Goal: Information Seeking & Learning: Learn about a topic

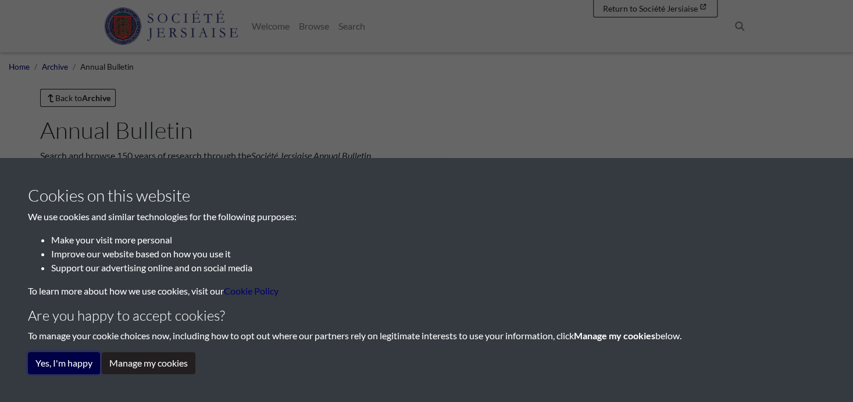
click at [91, 355] on button "Yes, I'm happy" at bounding box center [64, 363] width 72 height 22
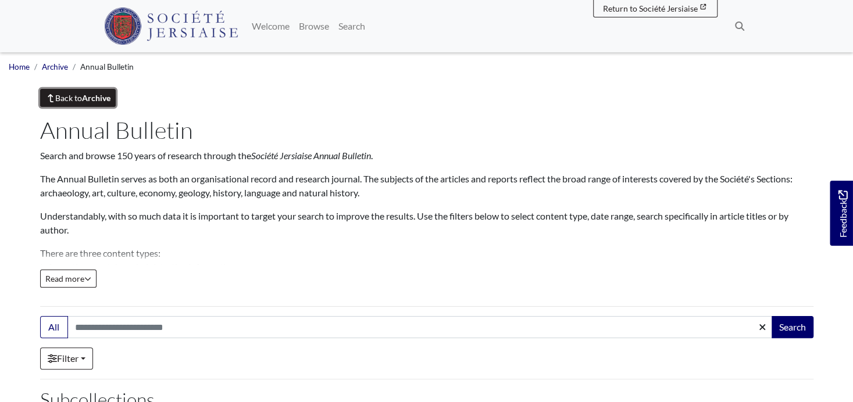
click at [84, 105] on link "Back to Archive" at bounding box center [78, 98] width 76 height 18
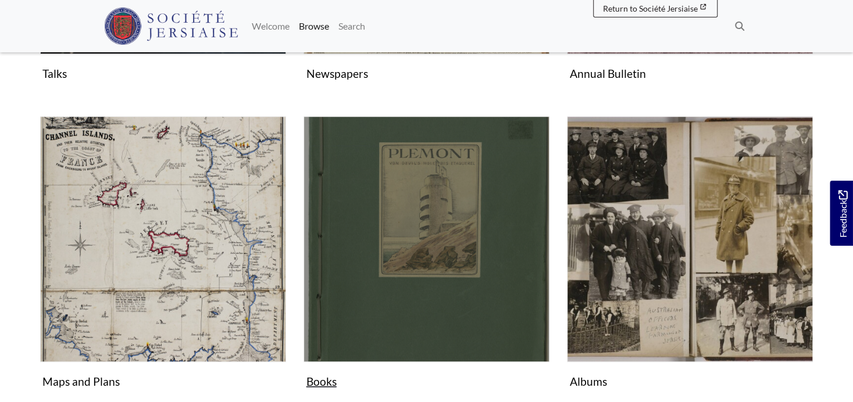
scroll to position [503, 0]
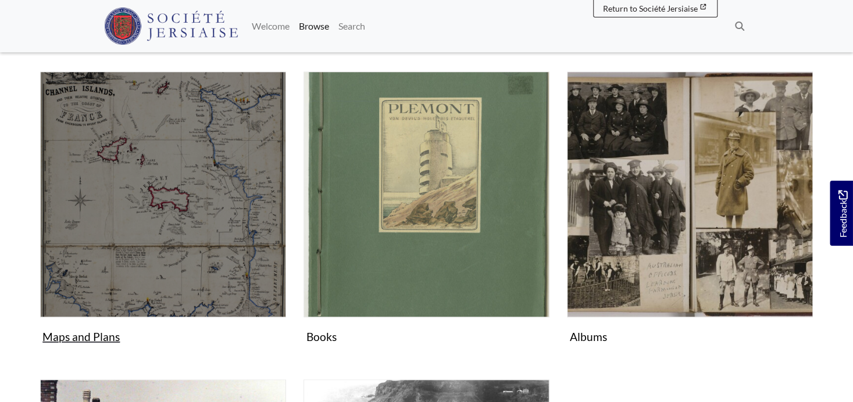
click at [148, 238] on img "Subcollection" at bounding box center [163, 194] width 246 height 246
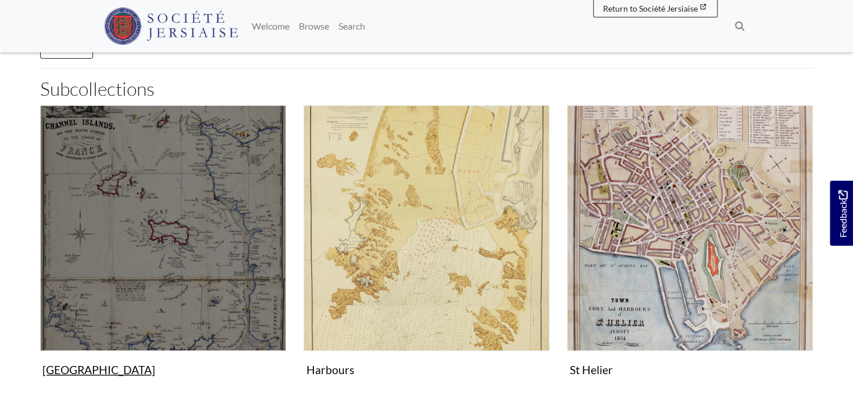
scroll to position [310, 0]
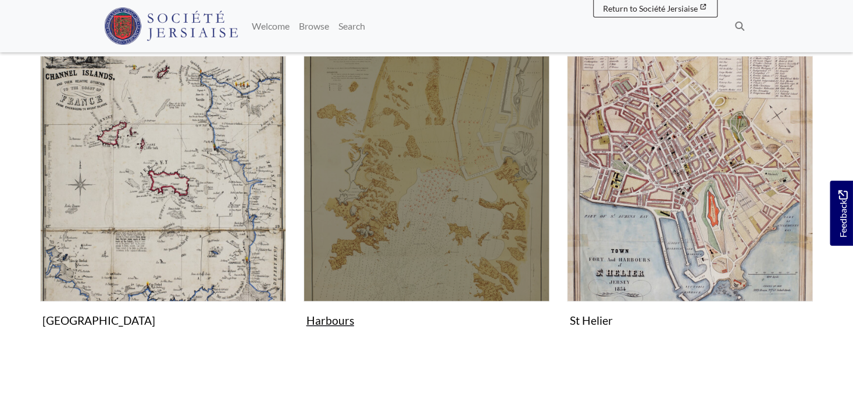
click at [391, 290] on img "Subcollection" at bounding box center [426, 179] width 246 height 246
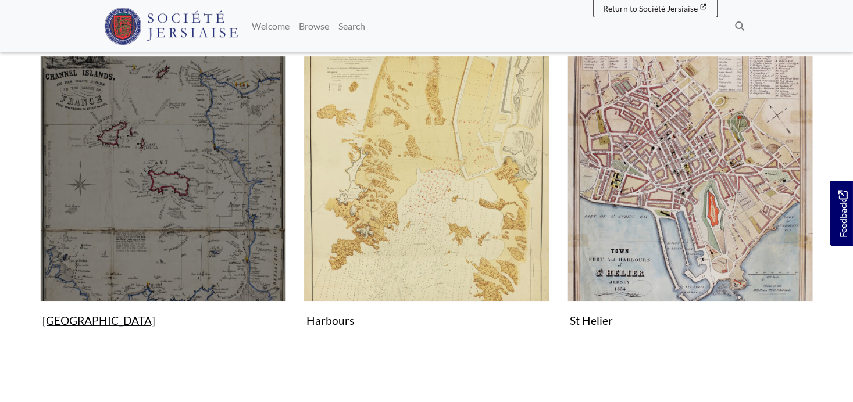
click at [83, 333] on figure "Channel Islands Collection" at bounding box center [163, 194] width 246 height 277
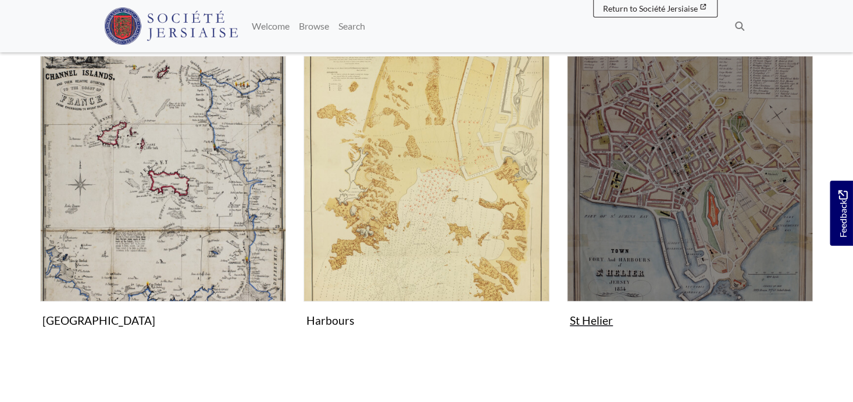
click at [670, 271] on img "Subcollection" at bounding box center [690, 179] width 246 height 246
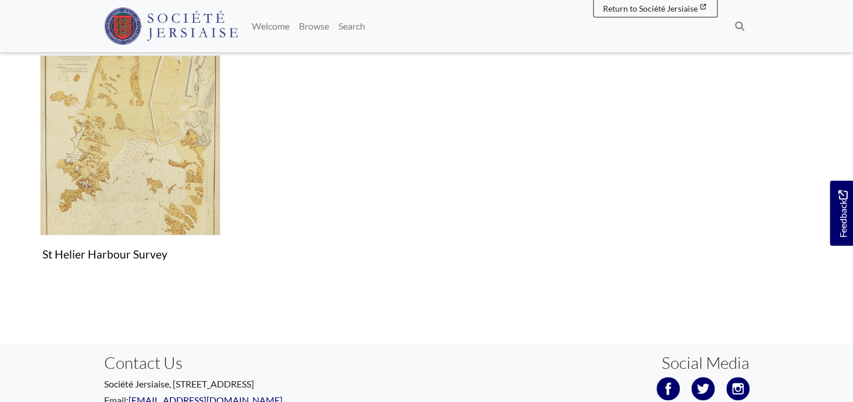
scroll to position [233, 0]
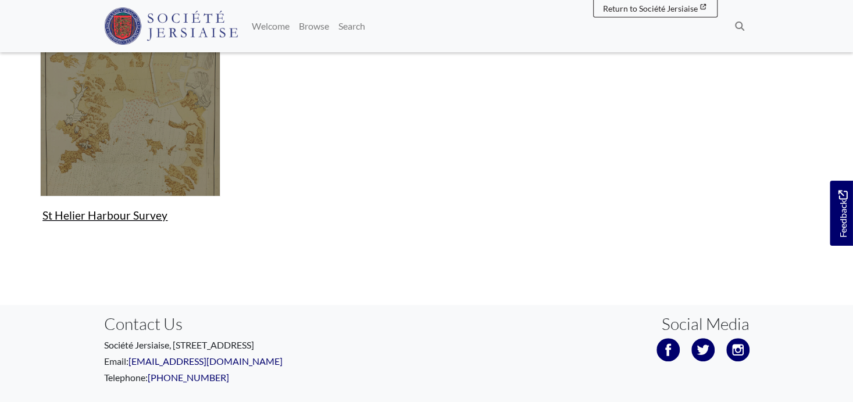
click at [104, 146] on img "Items in this Collection" at bounding box center [130, 106] width 180 height 180
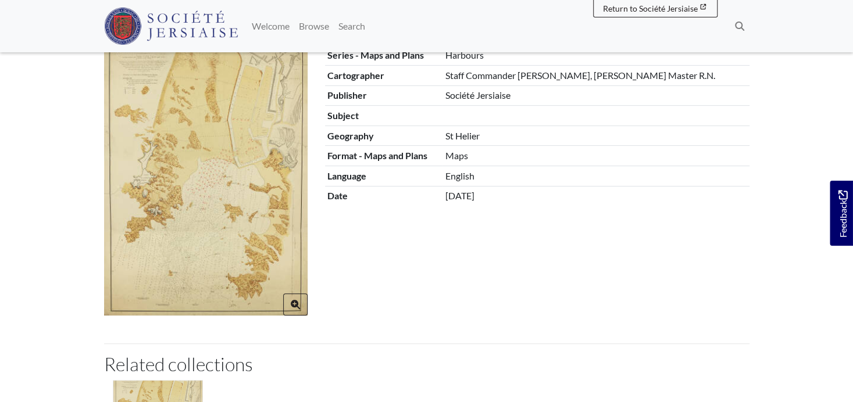
scroll to position [155, 0]
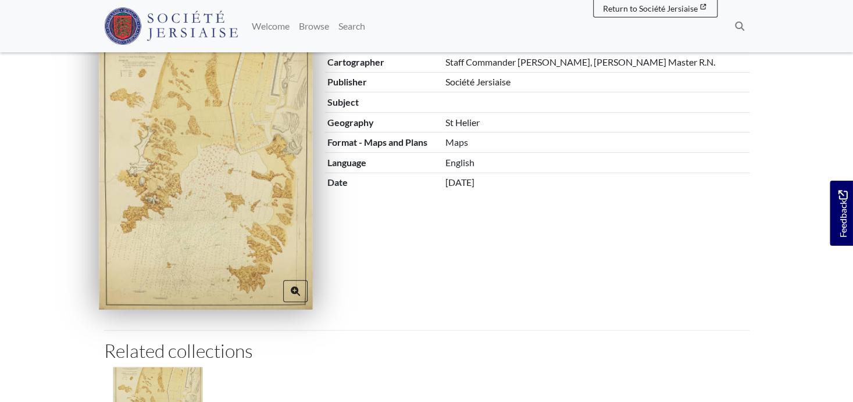
click at [156, 200] on img at bounding box center [206, 153] width 214 height 312
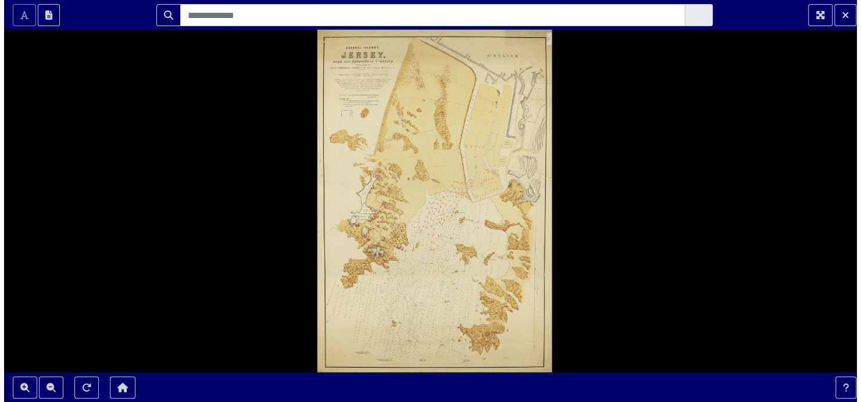
scroll to position [0, 0]
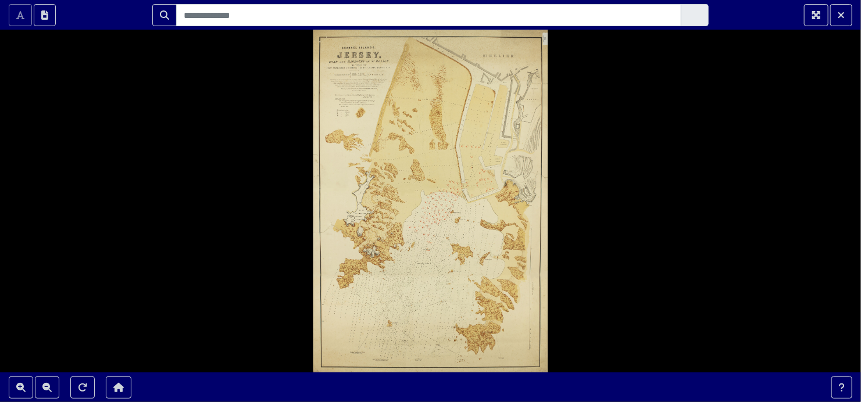
click at [378, 221] on div at bounding box center [430, 201] width 861 height 402
click at [23, 386] on icon "Zoom In" at bounding box center [20, 387] width 9 height 9
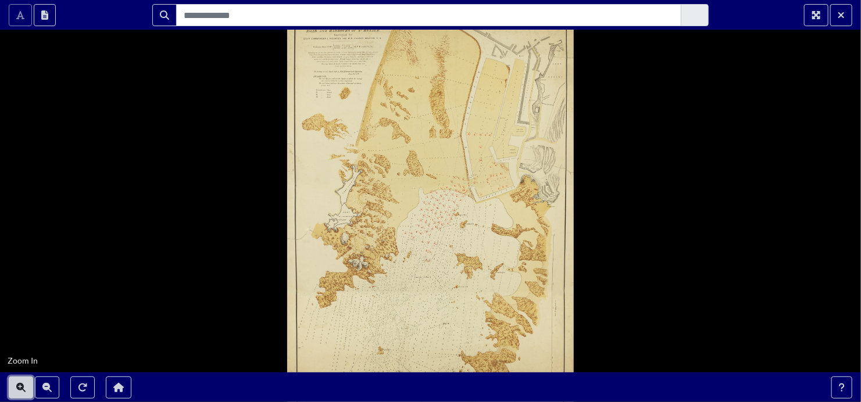
click at [23, 386] on icon "Zoom In" at bounding box center [20, 387] width 9 height 9
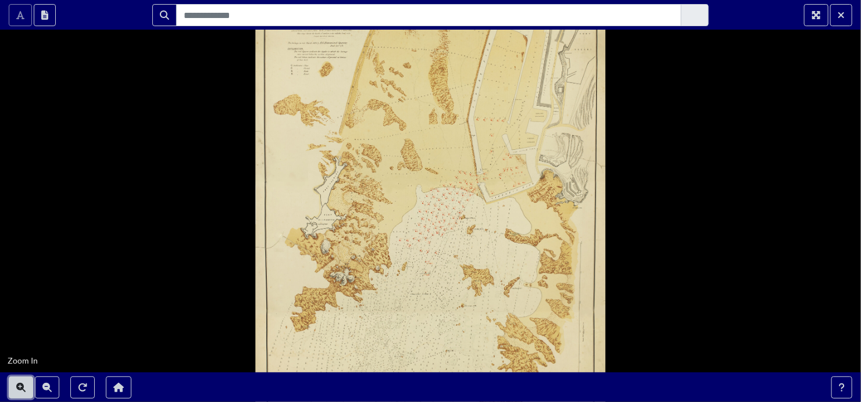
click at [22, 387] on icon "Zoom In" at bounding box center [20, 387] width 9 height 9
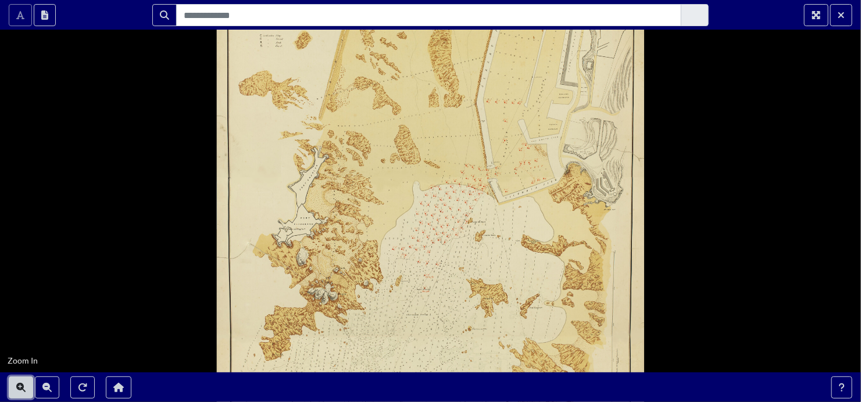
click at [22, 387] on icon "Zoom In" at bounding box center [20, 387] width 9 height 9
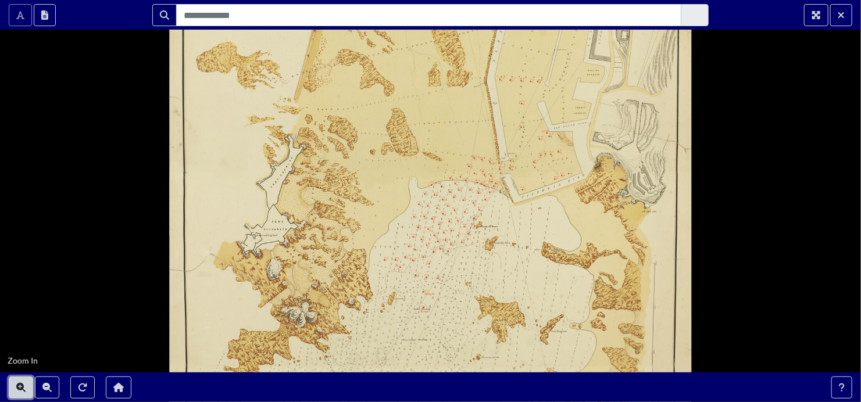
click at [22, 387] on icon "Zoom In" at bounding box center [20, 387] width 9 height 9
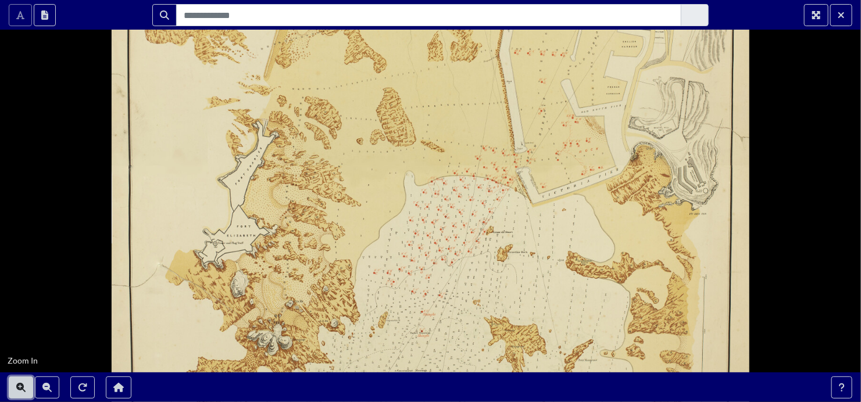
click at [22, 387] on icon "Zoom In" at bounding box center [20, 387] width 9 height 9
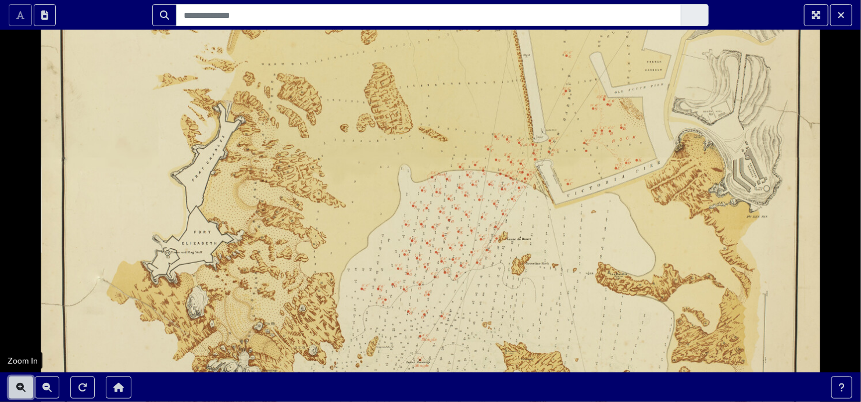
click at [22, 387] on icon "Zoom In" at bounding box center [20, 387] width 9 height 9
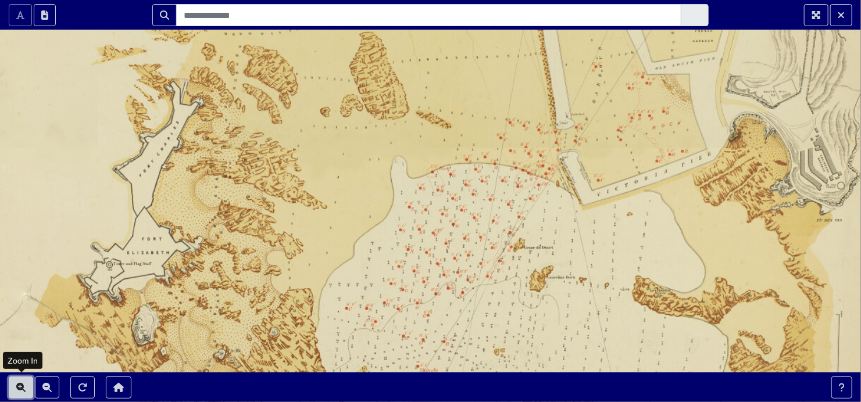
click at [22, 387] on icon "Zoom In" at bounding box center [20, 387] width 9 height 9
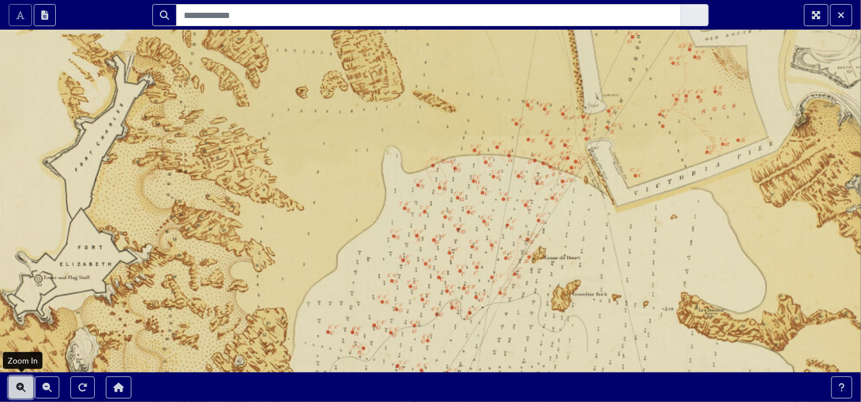
click at [20, 388] on icon "Zoom In" at bounding box center [20, 387] width 9 height 9
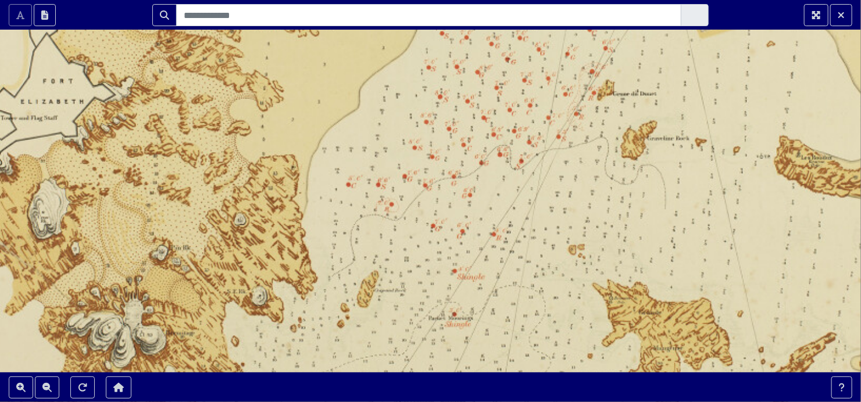
drag, startPoint x: 310, startPoint y: 284, endPoint x: 316, endPoint y: 118, distance: 166.3
click at [354, 105] on div at bounding box center [430, 201] width 861 height 402
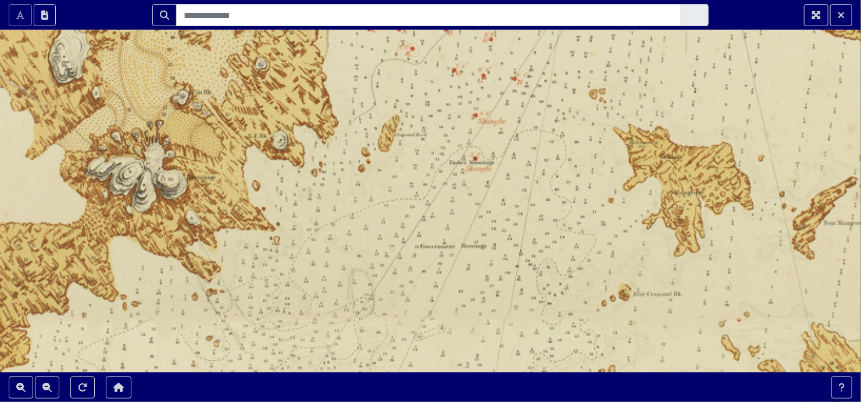
drag, startPoint x: 435, startPoint y: 342, endPoint x: 451, endPoint y: 201, distance: 142.1
click at [455, 198] on div at bounding box center [430, 201] width 861 height 402
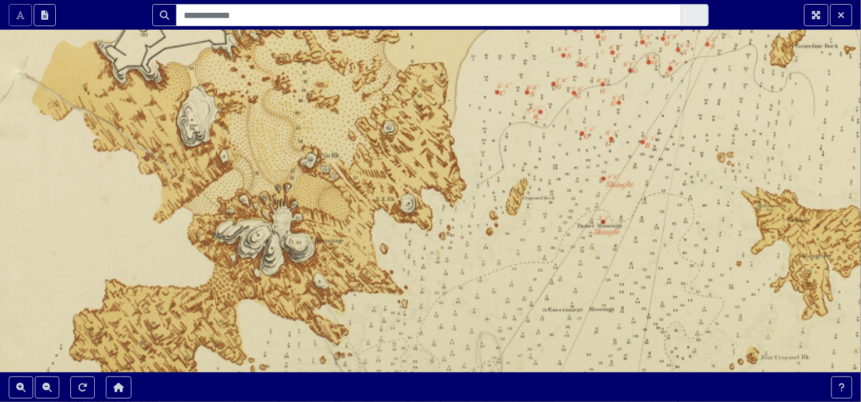
drag, startPoint x: 324, startPoint y: 306, endPoint x: 429, endPoint y: 386, distance: 132.0
click at [430, 402] on html "Scroll the mousewheel to zoom" at bounding box center [430, 201] width 861 height 402
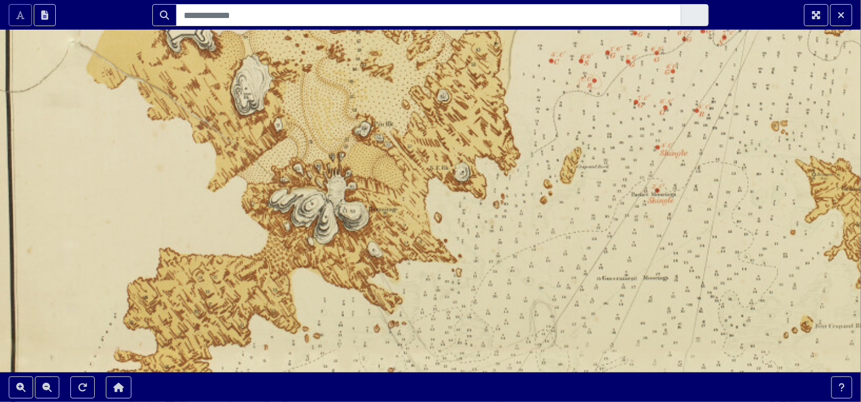
drag, startPoint x: 392, startPoint y: 200, endPoint x: 446, endPoint y: 131, distance: 87.4
click at [448, 132] on div at bounding box center [430, 201] width 861 height 402
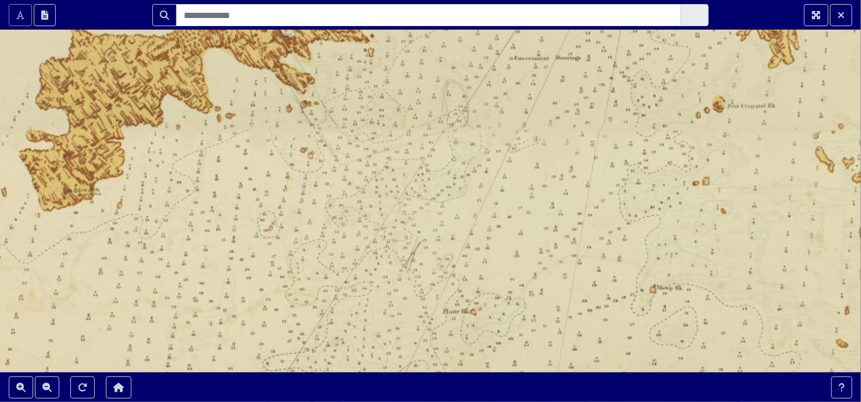
drag, startPoint x: 293, startPoint y: 296, endPoint x: 198, endPoint y: 102, distance: 216.6
click at [198, 102] on div at bounding box center [430, 201] width 861 height 402
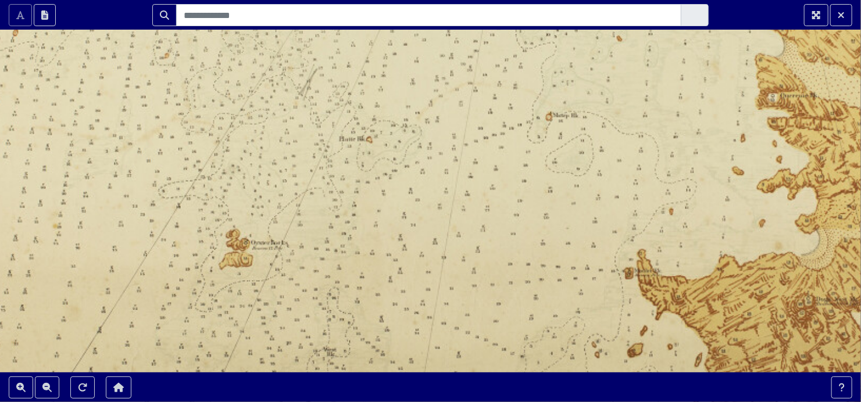
drag, startPoint x: 502, startPoint y: 295, endPoint x: 398, endPoint y: 122, distance: 201.9
click at [398, 122] on div at bounding box center [430, 201] width 861 height 402
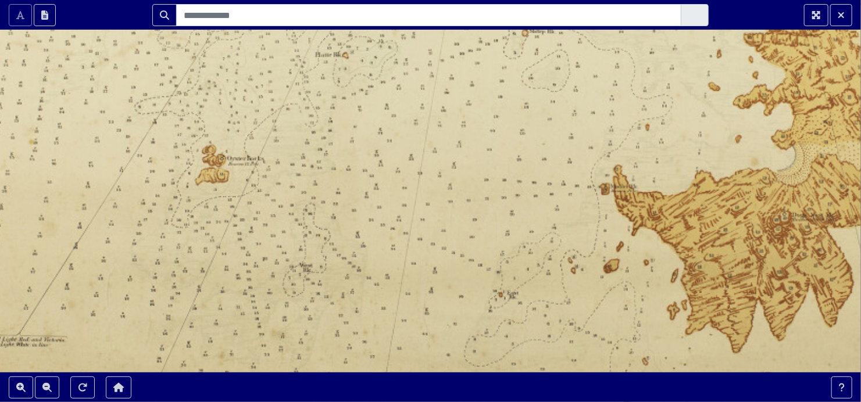
drag, startPoint x: 428, startPoint y: 296, endPoint x: 218, endPoint y: 87, distance: 295.9
click at [218, 87] on div at bounding box center [430, 201] width 861 height 402
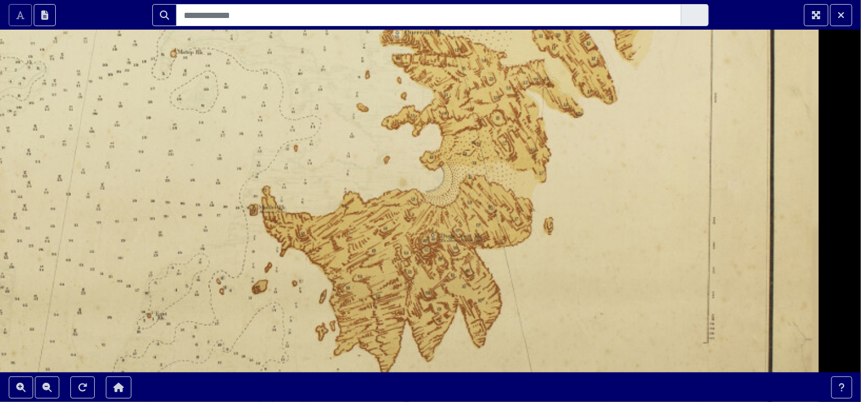
drag, startPoint x: 588, startPoint y: 163, endPoint x: 426, endPoint y: 316, distance: 222.9
click at [426, 316] on div at bounding box center [430, 201] width 861 height 402
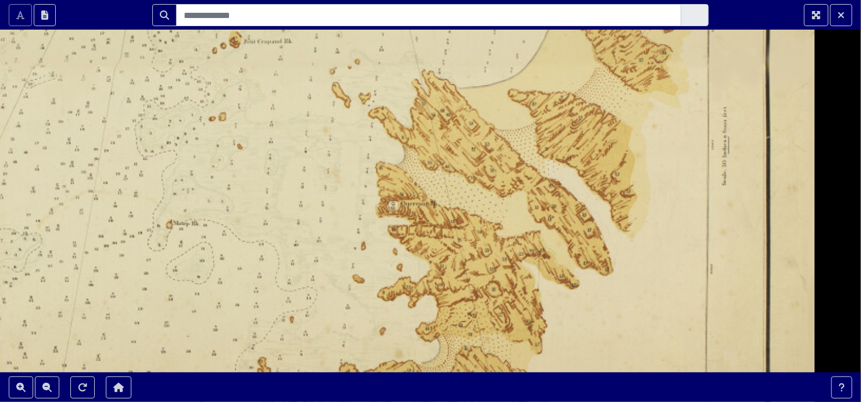
drag, startPoint x: 497, startPoint y: 99, endPoint x: 678, endPoint y: 348, distance: 307.9
click at [678, 348] on div at bounding box center [430, 201] width 861 height 402
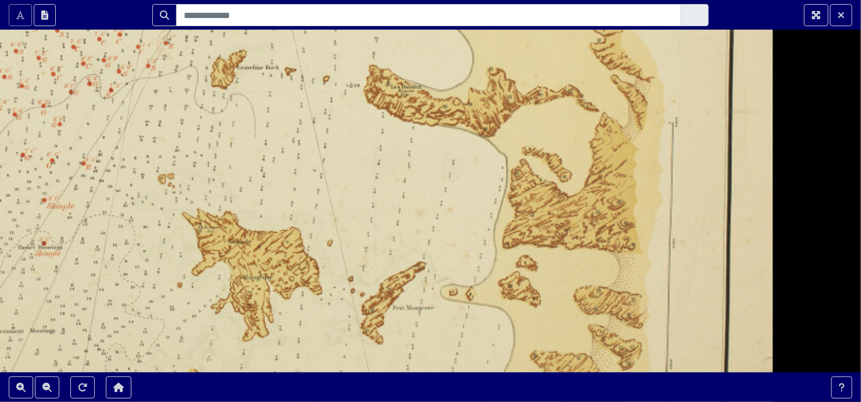
drag, startPoint x: 631, startPoint y: 136, endPoint x: 407, endPoint y: 426, distance: 365.6
click at [407, 402] on html "Scroll the mousewheel to zoom" at bounding box center [430, 201] width 861 height 402
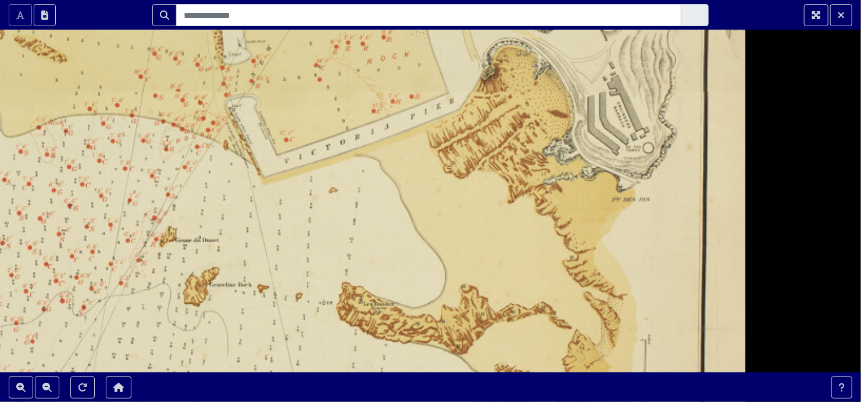
drag, startPoint x: 532, startPoint y: 206, endPoint x: 513, endPoint y: 426, distance: 220.6
click at [513, 402] on html "Scroll the mousewheel to zoom" at bounding box center [430, 201] width 861 height 402
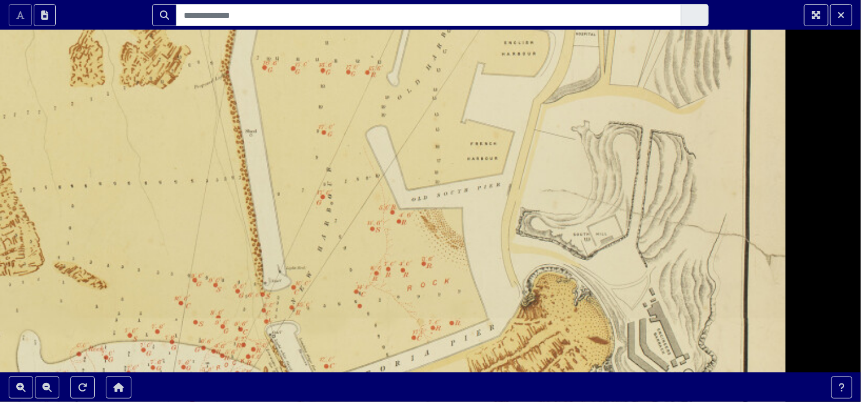
drag, startPoint x: 513, startPoint y: 112, endPoint x: 553, endPoint y: 338, distance: 230.2
click at [553, 338] on div at bounding box center [430, 201] width 861 height 402
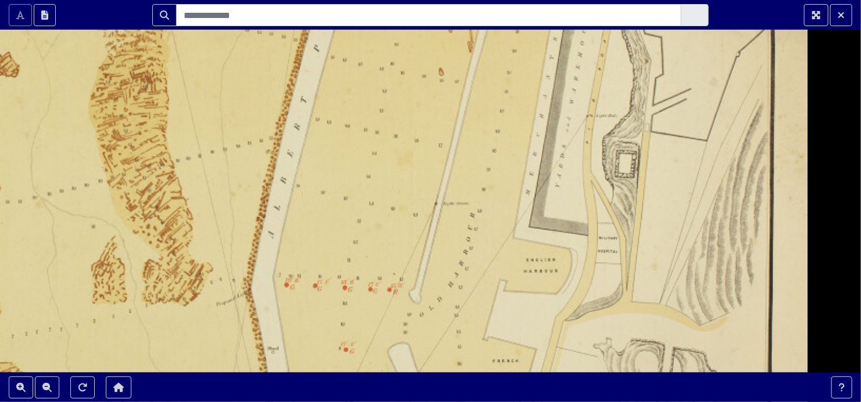
drag, startPoint x: 340, startPoint y: 155, endPoint x: 424, endPoint y: 426, distance: 283.7
click at [424, 402] on html "Scroll the mousewheel to zoom" at bounding box center [430, 201] width 861 height 402
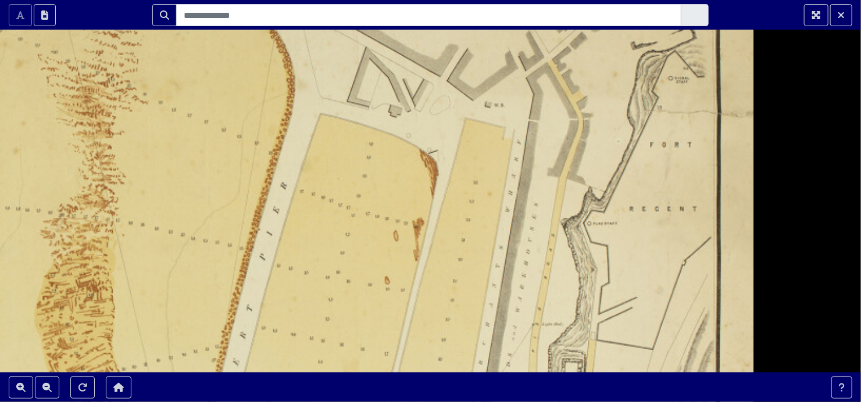
drag, startPoint x: 420, startPoint y: 113, endPoint x: 366, endPoint y: 321, distance: 215.6
click at [366, 321] on div at bounding box center [430, 201] width 861 height 402
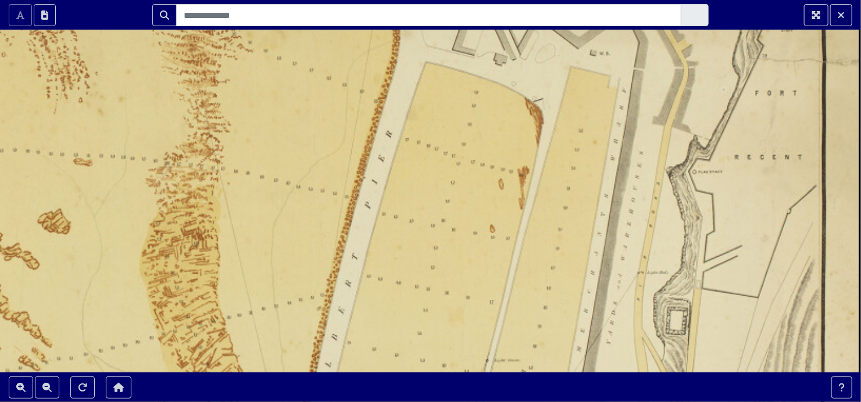
drag, startPoint x: 190, startPoint y: 180, endPoint x: 295, endPoint y: 128, distance: 117.2
click at [295, 128] on div at bounding box center [430, 201] width 861 height 402
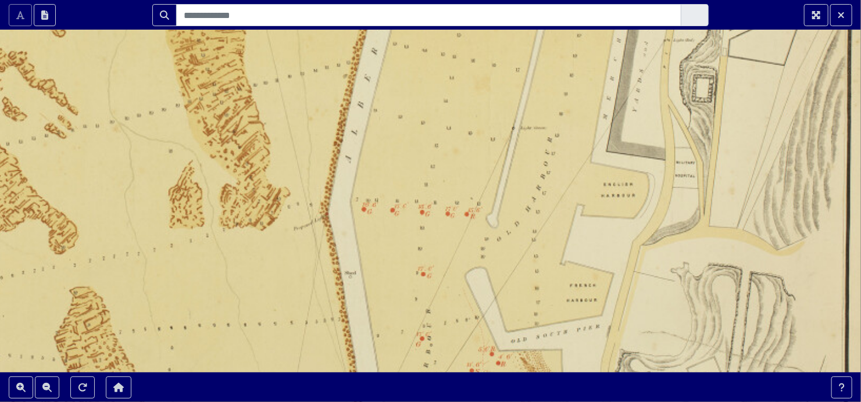
drag, startPoint x: 451, startPoint y: 310, endPoint x: 469, endPoint y: 71, distance: 239.0
click at [469, 71] on div at bounding box center [430, 201] width 861 height 402
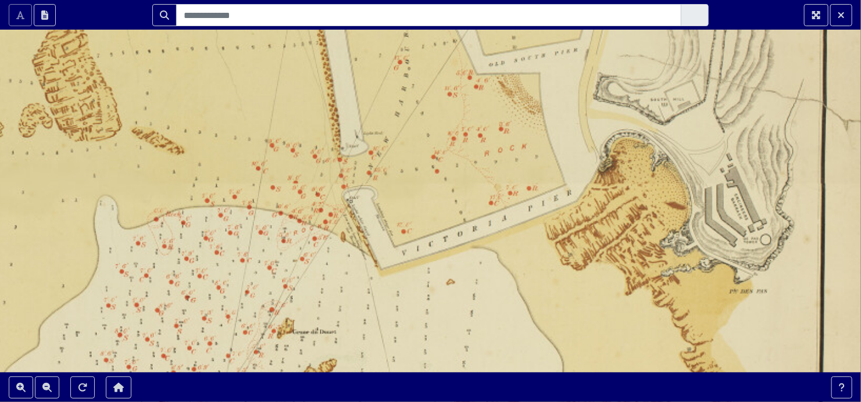
drag, startPoint x: 403, startPoint y: 302, endPoint x: 389, endPoint y: 44, distance: 258.5
click at [389, 44] on div at bounding box center [430, 201] width 861 height 402
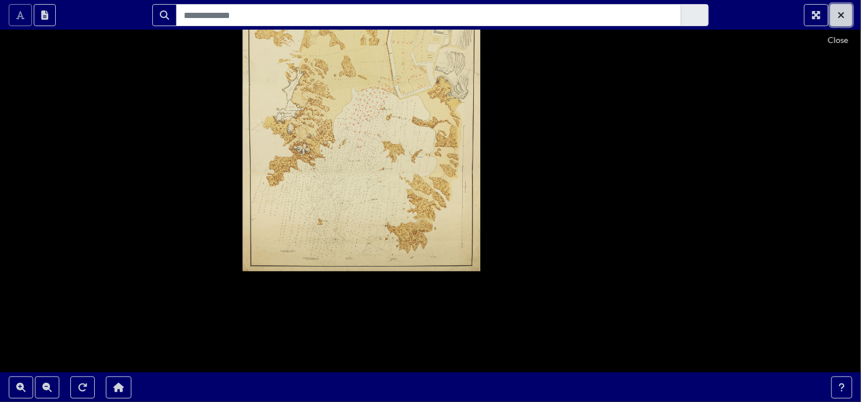
click at [841, 13] on icon "Exit Fullscreen" at bounding box center [841, 14] width 7 height 9
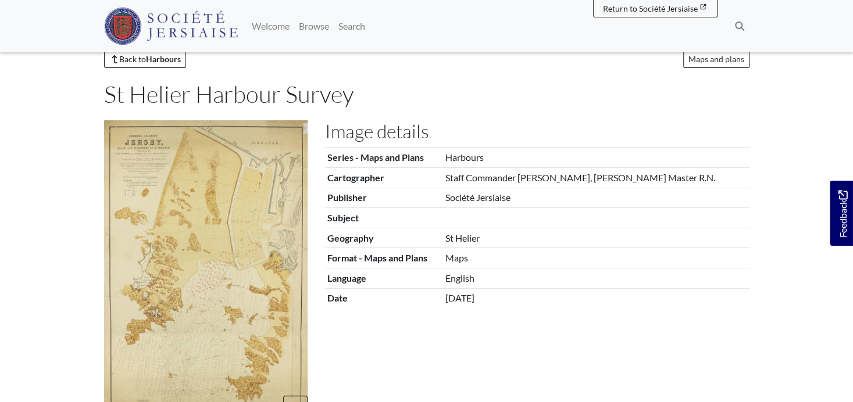
scroll to position [41, 0]
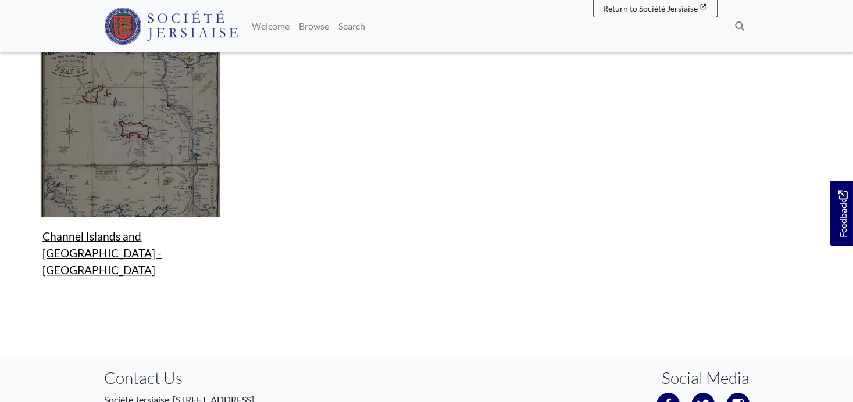
scroll to position [271, 0]
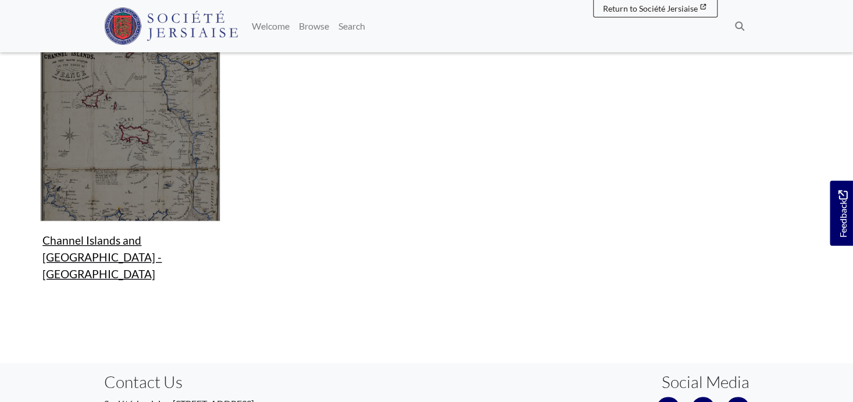
click at [110, 211] on img "Items in this Collection" at bounding box center [130, 131] width 180 height 180
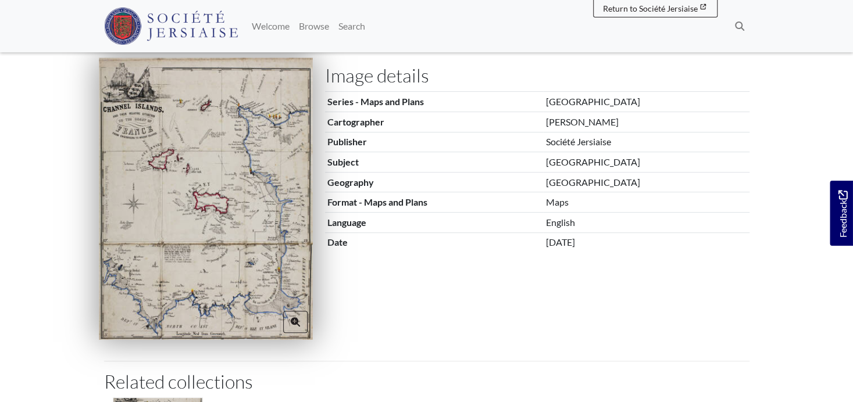
scroll to position [155, 0]
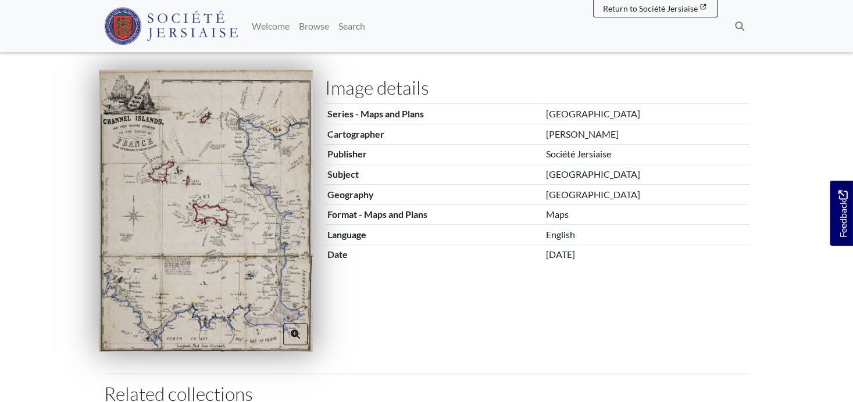
click at [210, 188] on img at bounding box center [206, 211] width 214 height 282
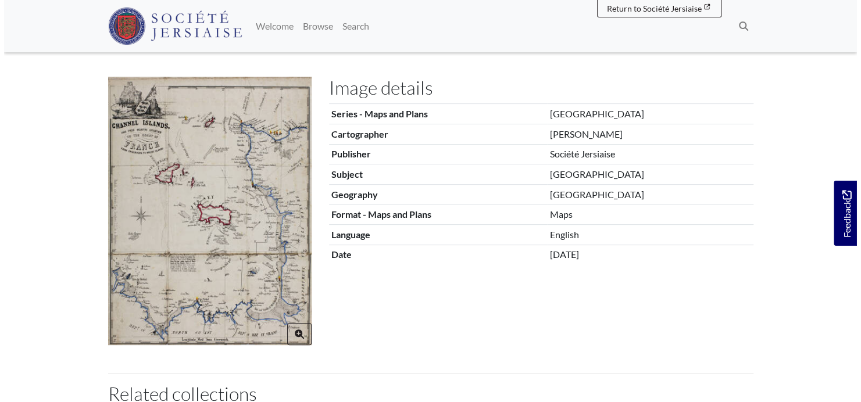
scroll to position [0, 0]
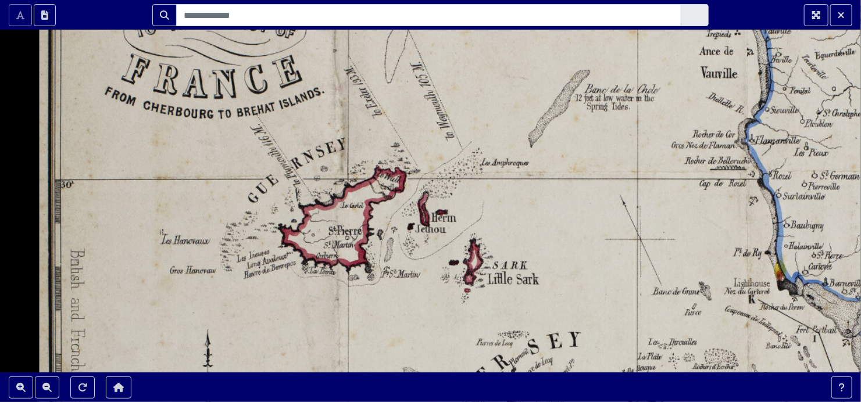
drag, startPoint x: 343, startPoint y: 102, endPoint x: 417, endPoint y: 352, distance: 261.2
click at [417, 352] on div at bounding box center [430, 201] width 861 height 402
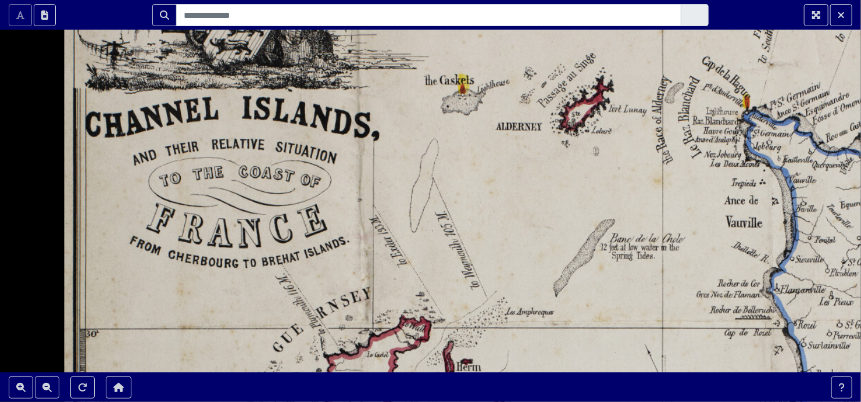
drag, startPoint x: 472, startPoint y: 135, endPoint x: 487, endPoint y: 261, distance: 126.4
click at [484, 261] on div at bounding box center [430, 201] width 861 height 402
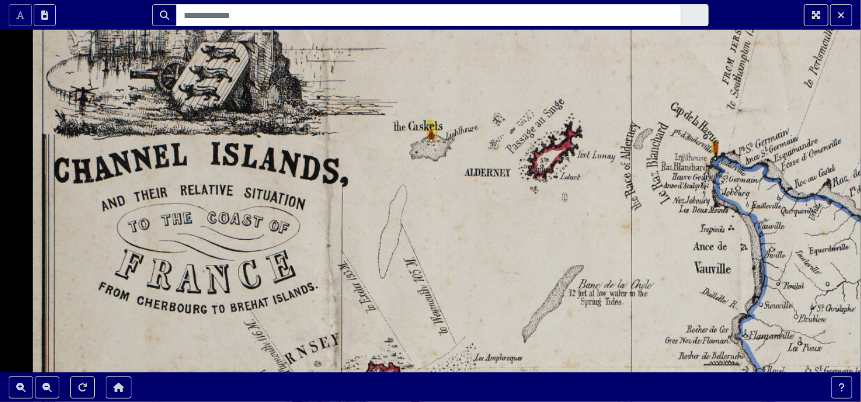
drag, startPoint x: 420, startPoint y: 200, endPoint x: 411, endPoint y: 237, distance: 38.3
click at [412, 238] on div at bounding box center [430, 201] width 861 height 402
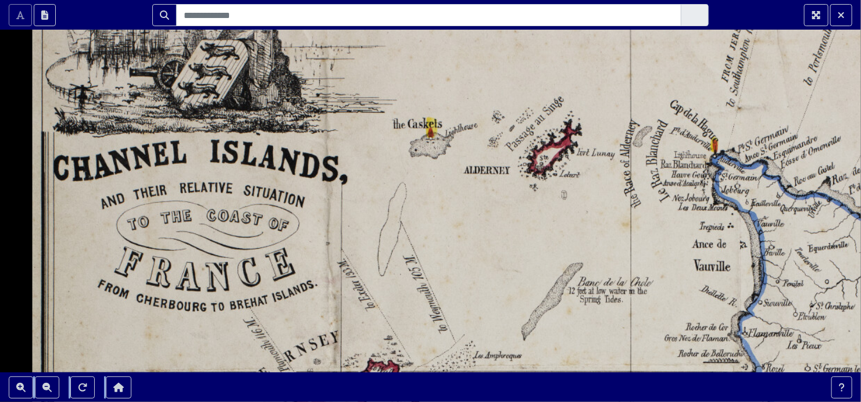
drag, startPoint x: 555, startPoint y: 380, endPoint x: 491, endPoint y: 260, distance: 135.7
click at [491, 260] on section "Scroll the mousewheel to zoom" at bounding box center [430, 201] width 861 height 402
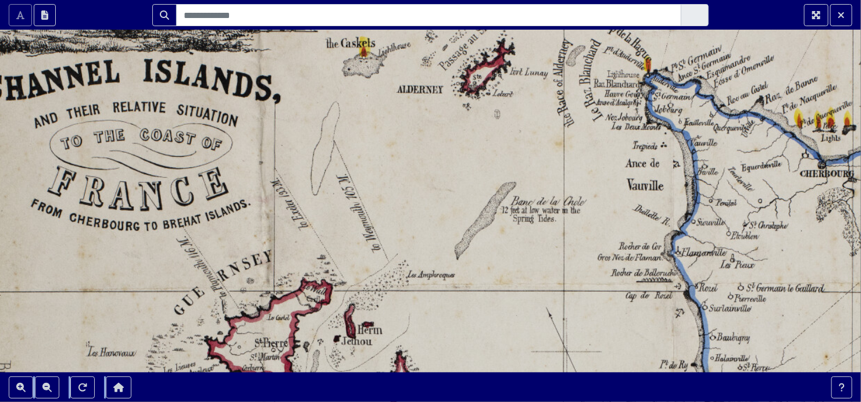
drag, startPoint x: 491, startPoint y: 260, endPoint x: 511, endPoint y: 236, distance: 31.4
click at [511, 237] on div at bounding box center [430, 201] width 861 height 402
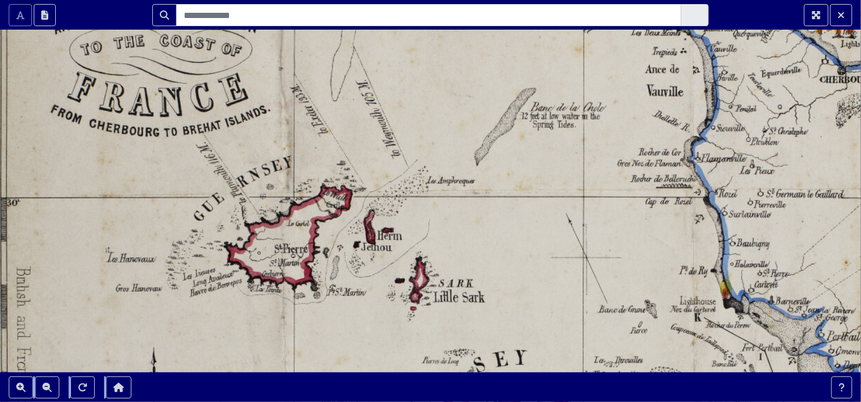
drag, startPoint x: 482, startPoint y: 289, endPoint x: 506, endPoint y: 201, distance: 91.5
click at [505, 202] on div at bounding box center [430, 201] width 861 height 402
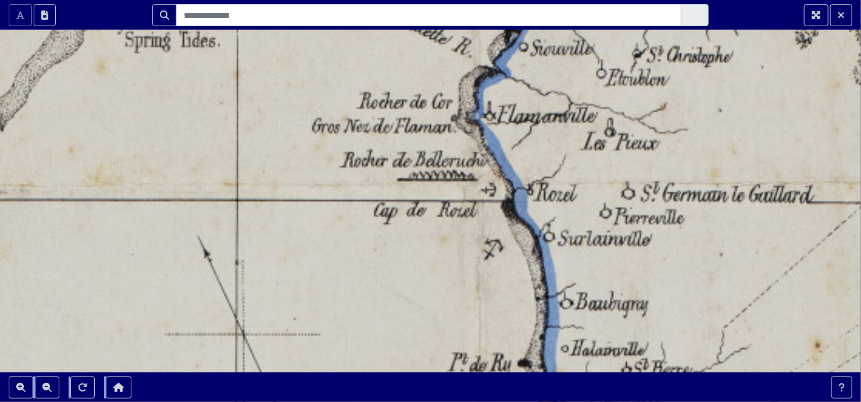
drag, startPoint x: 747, startPoint y: 239, endPoint x: 346, endPoint y: 338, distance: 413.2
click at [346, 338] on div at bounding box center [430, 201] width 861 height 402
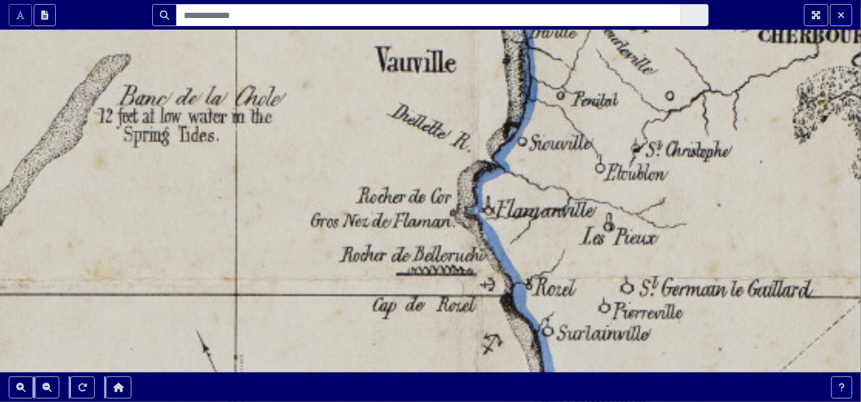
drag, startPoint x: 324, startPoint y: 277, endPoint x: 330, endPoint y: 308, distance: 31.4
click at [332, 308] on div at bounding box center [430, 201] width 861 height 402
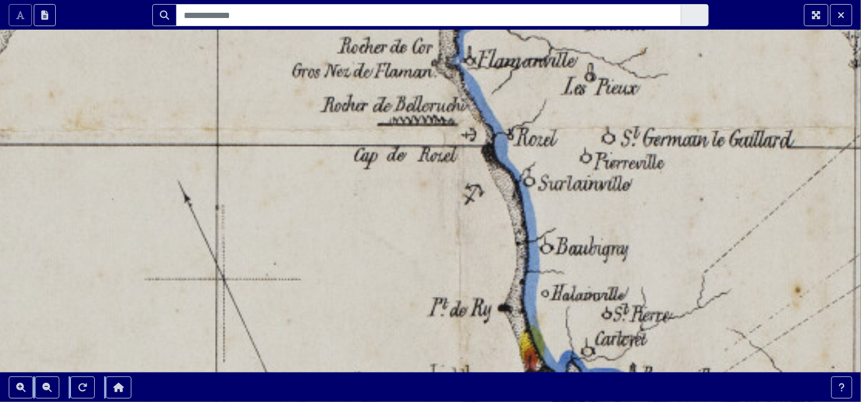
drag, startPoint x: 372, startPoint y: 346, endPoint x: 348, endPoint y: 199, distance: 149.7
click at [353, 198] on div at bounding box center [430, 201] width 861 height 402
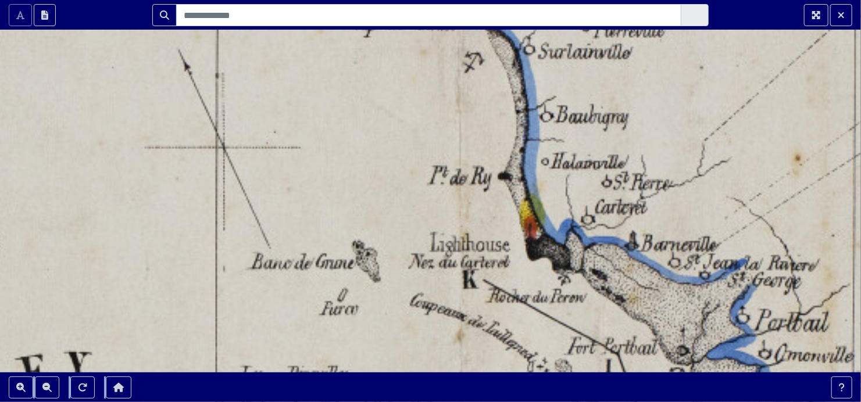
drag, startPoint x: 336, startPoint y: 322, endPoint x: 337, endPoint y: 190, distance: 132.0
click at [337, 190] on div at bounding box center [430, 201] width 861 height 402
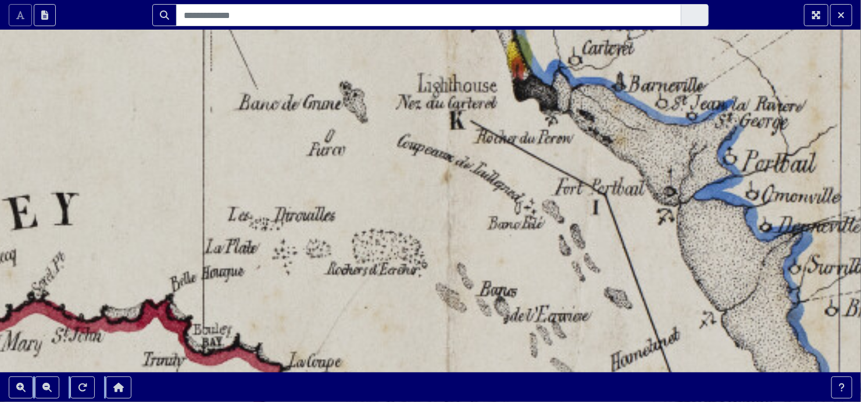
drag, startPoint x: 409, startPoint y: 338, endPoint x: 396, endPoint y: 179, distance: 159.8
click at [396, 179] on div at bounding box center [430, 201] width 861 height 402
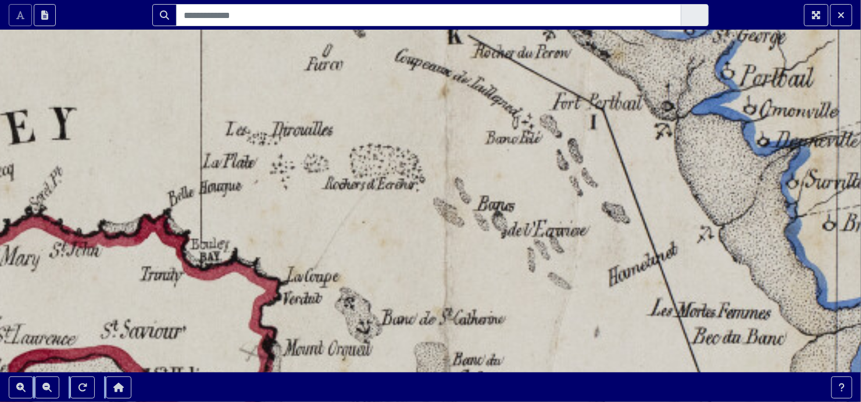
drag, startPoint x: 441, startPoint y: 298, endPoint x: 439, endPoint y: 213, distance: 84.9
click at [439, 213] on div at bounding box center [430, 201] width 861 height 402
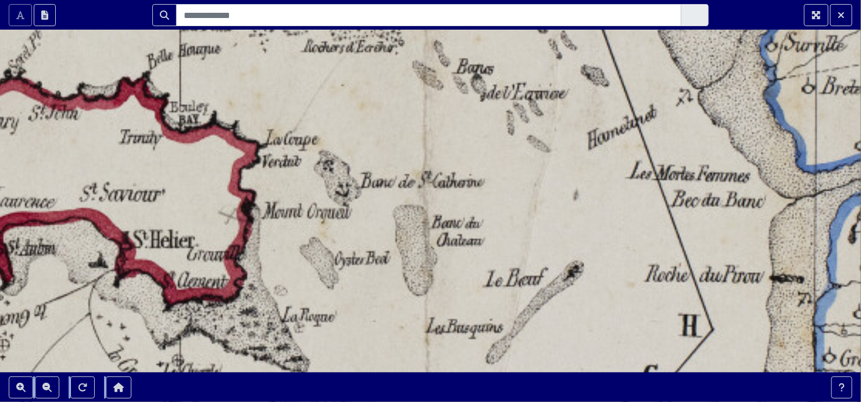
drag, startPoint x: 489, startPoint y: 290, endPoint x: 466, endPoint y: 172, distance: 120.3
click at [466, 172] on div at bounding box center [430, 201] width 861 height 402
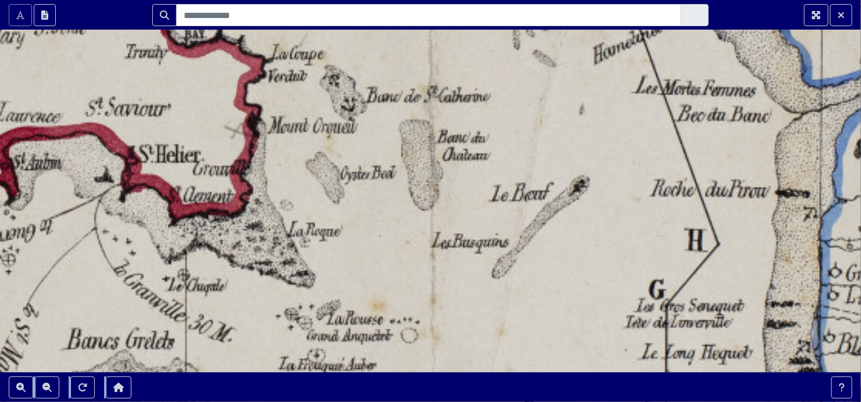
drag, startPoint x: 483, startPoint y: 232, endPoint x: 484, endPoint y: 190, distance: 41.9
click at [487, 184] on div at bounding box center [430, 201] width 861 height 402
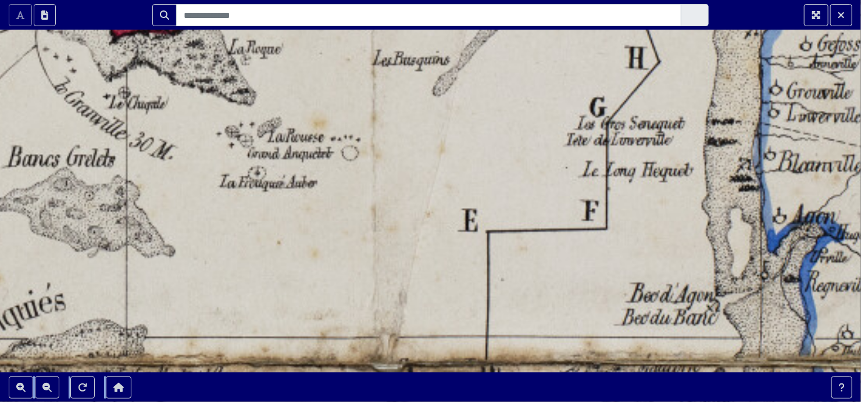
drag, startPoint x: 489, startPoint y: 287, endPoint x: 430, endPoint y: 106, distance: 190.8
click at [430, 106] on div at bounding box center [430, 201] width 861 height 402
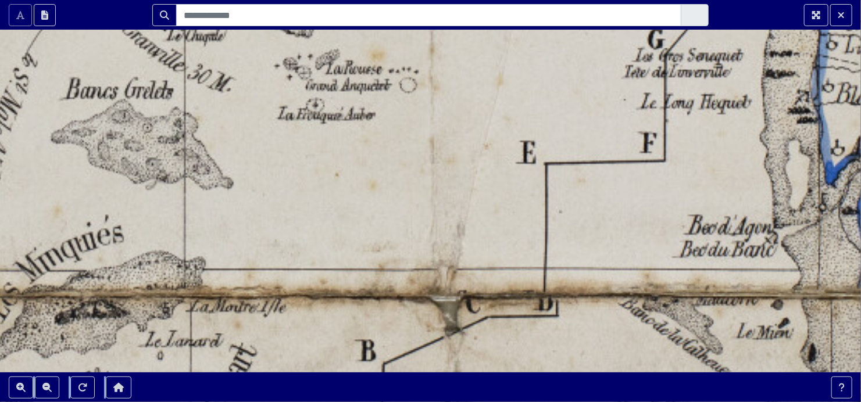
drag, startPoint x: 363, startPoint y: 192, endPoint x: 423, endPoint y: 124, distance: 90.6
click at [424, 121] on div at bounding box center [430, 201] width 861 height 402
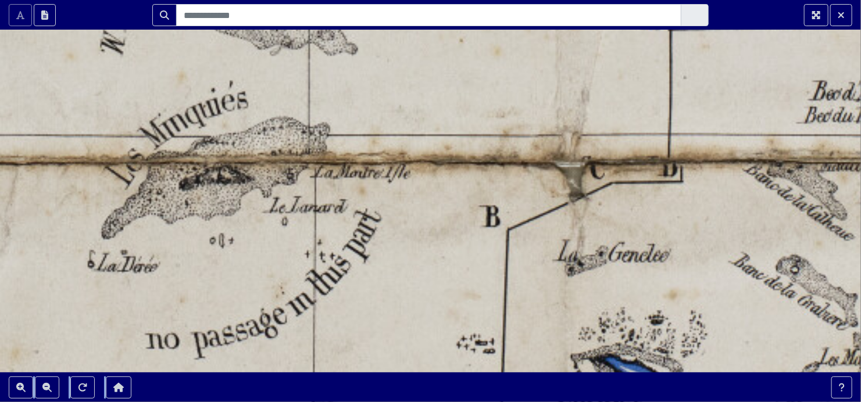
drag, startPoint x: 318, startPoint y: 218, endPoint x: 431, endPoint y: 85, distance: 174.0
click at [434, 88] on div at bounding box center [430, 201] width 861 height 402
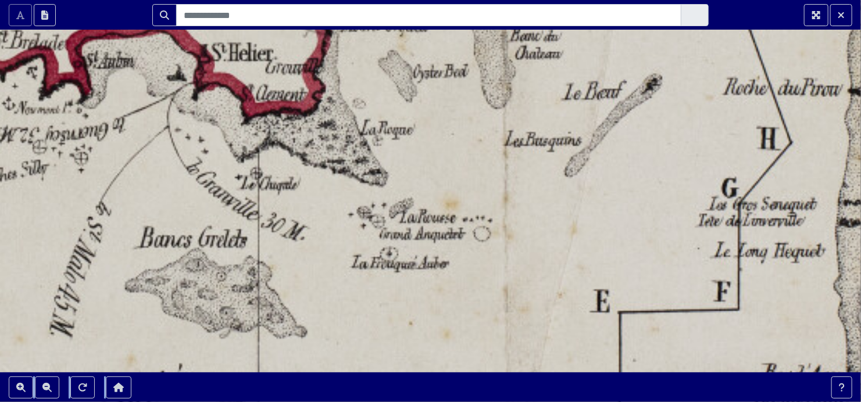
drag, startPoint x: 431, startPoint y: 85, endPoint x: 355, endPoint y: 424, distance: 346.7
click at [355, 402] on html "Scroll the mousewheel to zoom" at bounding box center [430, 201] width 861 height 402
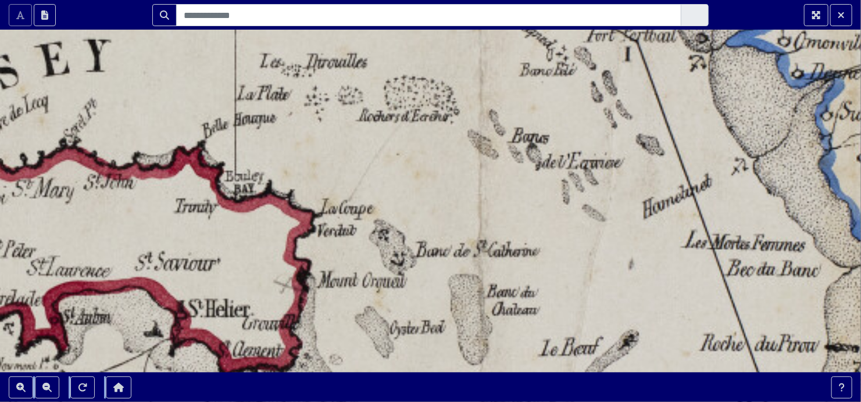
drag, startPoint x: 549, startPoint y: 103, endPoint x: 536, endPoint y: 307, distance: 203.9
click at [510, 402] on html "Scroll the mousewheel to zoom" at bounding box center [430, 201] width 861 height 402
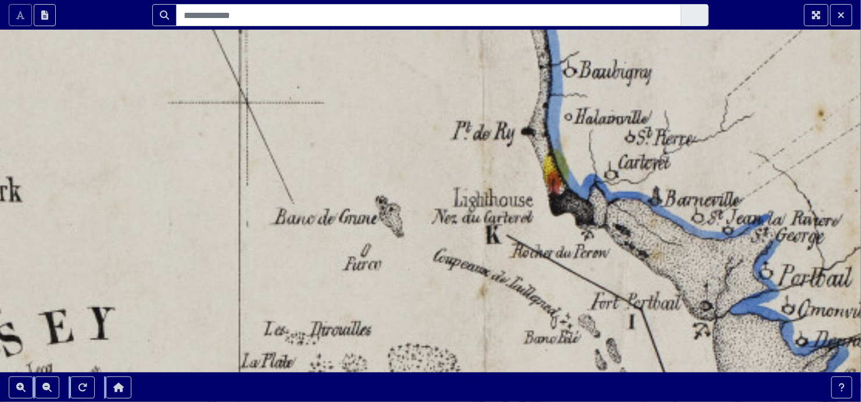
drag, startPoint x: 455, startPoint y: 159, endPoint x: 412, endPoint y: 115, distance: 61.7
click at [420, 41] on div at bounding box center [430, 201] width 861 height 402
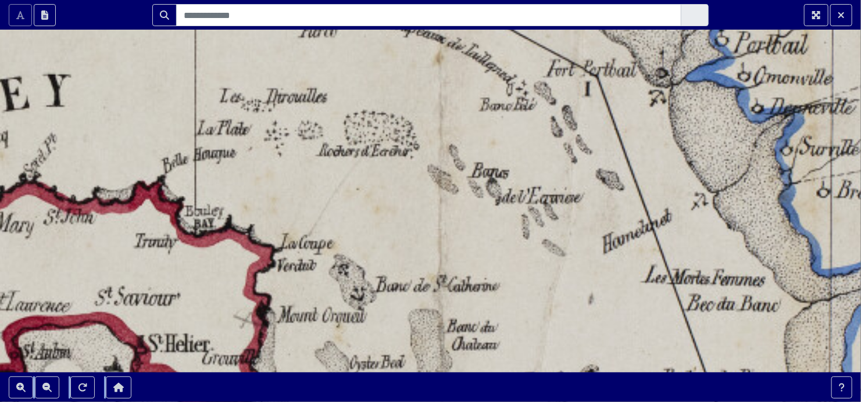
drag, startPoint x: 521, startPoint y: 335, endPoint x: 477, endPoint y: 99, distance: 240.0
click at [477, 102] on div at bounding box center [430, 201] width 861 height 402
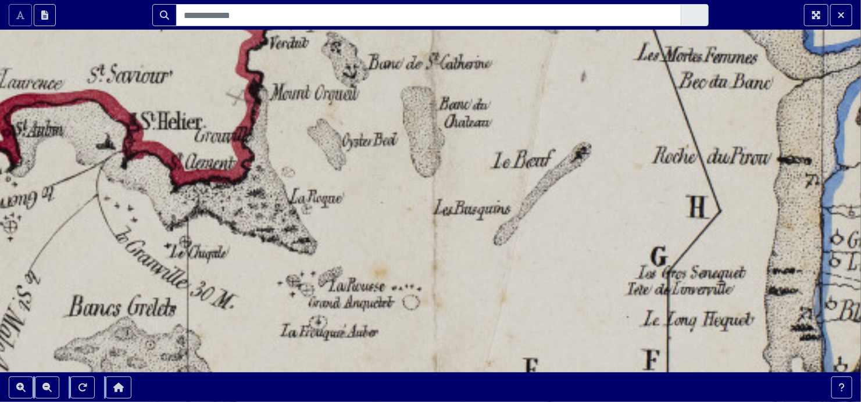
drag, startPoint x: 522, startPoint y: 287, endPoint x: 506, endPoint y: 13, distance: 273.7
click at [506, 14] on section "Scroll the mousewheel to zoom" at bounding box center [430, 201] width 861 height 402
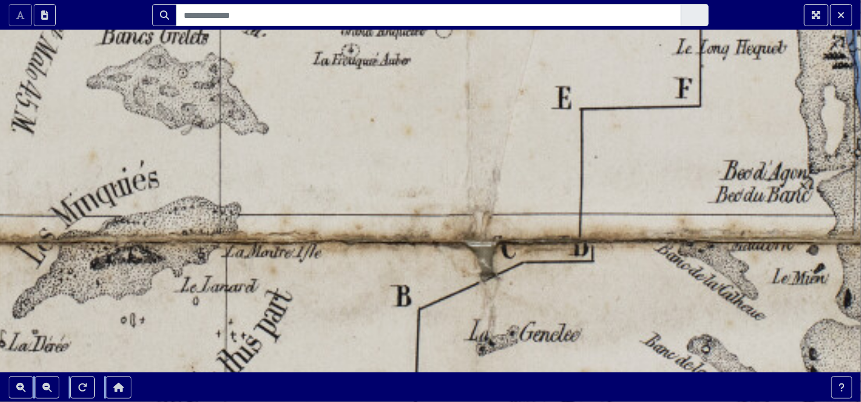
drag, startPoint x: 441, startPoint y: 276, endPoint x: 481, endPoint y: 16, distance: 263.5
click at [481, 16] on section "Scroll the mousewheel to zoom" at bounding box center [430, 201] width 861 height 402
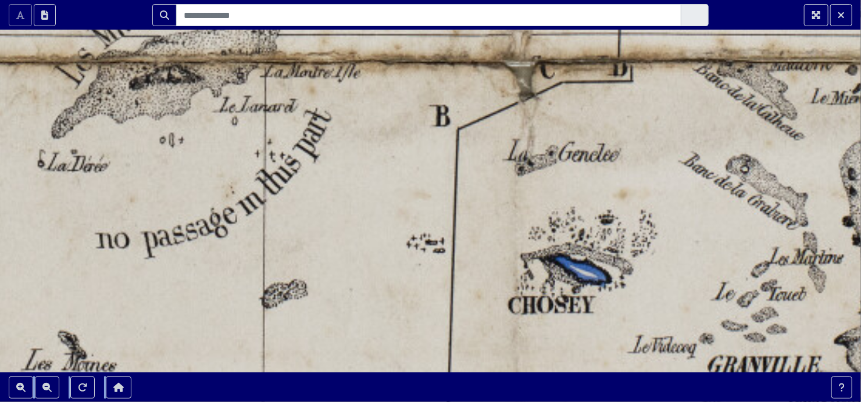
drag, startPoint x: 392, startPoint y: 186, endPoint x: 437, endPoint y: -5, distance: 195.8
click at [437, 0] on html "Scroll the mousewheel to zoom" at bounding box center [430, 201] width 861 height 402
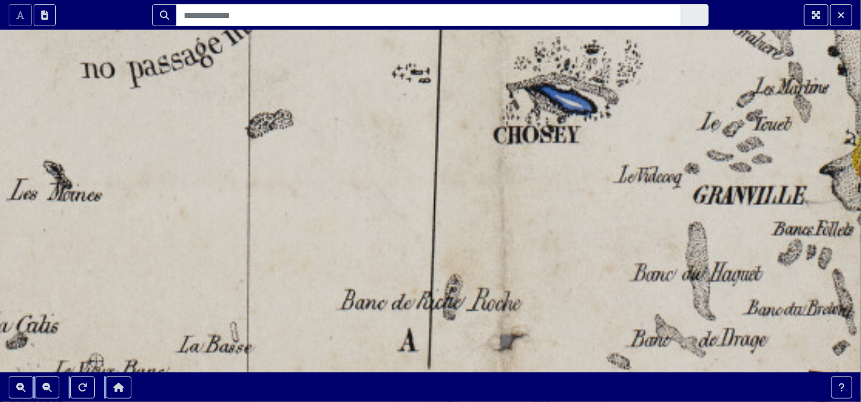
drag, startPoint x: 373, startPoint y: 201, endPoint x: 359, endPoint y: 31, distance: 170.9
click at [359, 31] on div at bounding box center [430, 201] width 861 height 402
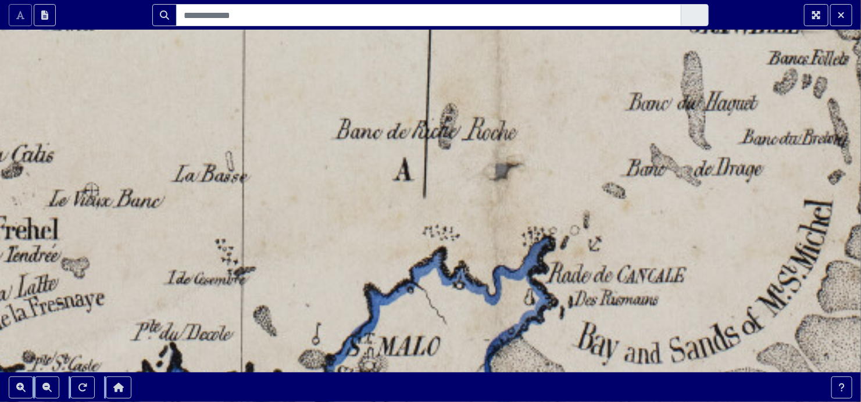
drag, startPoint x: 354, startPoint y: 213, endPoint x: 349, endPoint y: 42, distance: 171.0
click at [349, 42] on div at bounding box center [430, 201] width 861 height 402
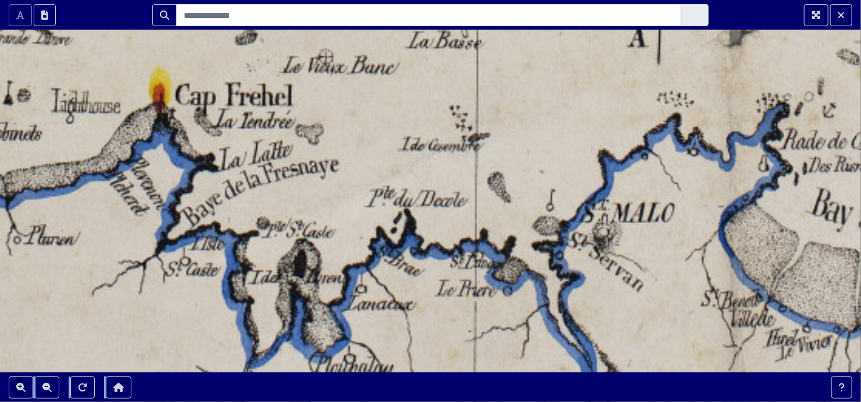
drag, startPoint x: 210, startPoint y: 165, endPoint x: 377, endPoint y: 34, distance: 212.4
click at [377, 34] on div at bounding box center [430, 201] width 861 height 402
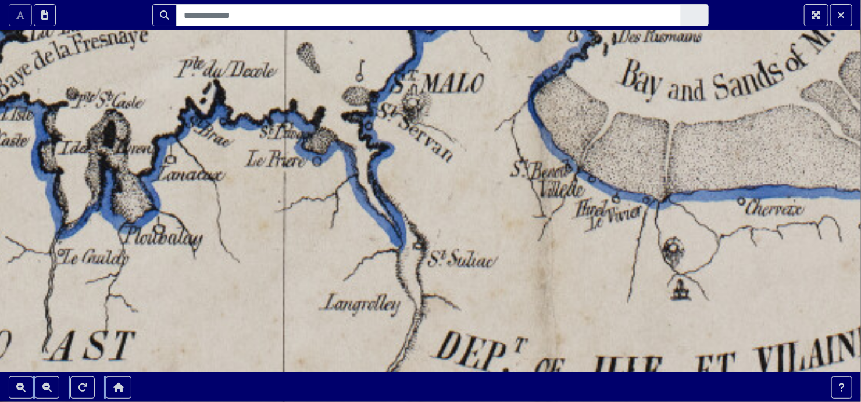
drag, startPoint x: 488, startPoint y: 190, endPoint x: 297, endPoint y: 60, distance: 230.6
click at [297, 60] on div at bounding box center [430, 201] width 861 height 402
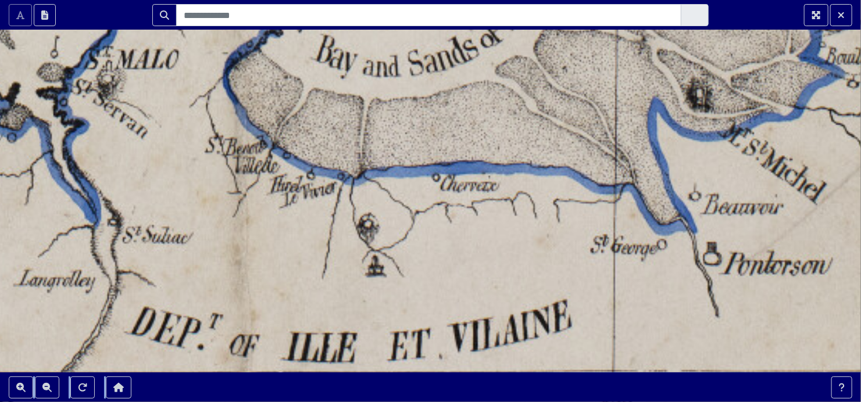
drag, startPoint x: 631, startPoint y: 169, endPoint x: 326, endPoint y: 145, distance: 306.1
click at [326, 145] on div at bounding box center [430, 201] width 861 height 402
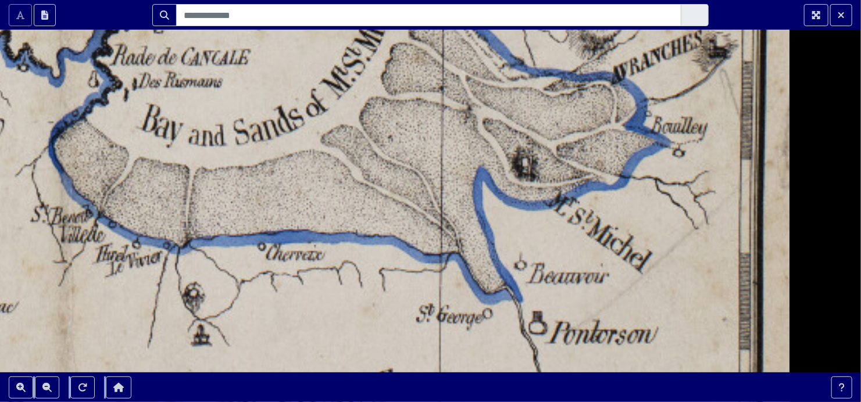
drag, startPoint x: 621, startPoint y: 245, endPoint x: 444, endPoint y: 312, distance: 189.5
click at [445, 314] on div at bounding box center [430, 201] width 861 height 402
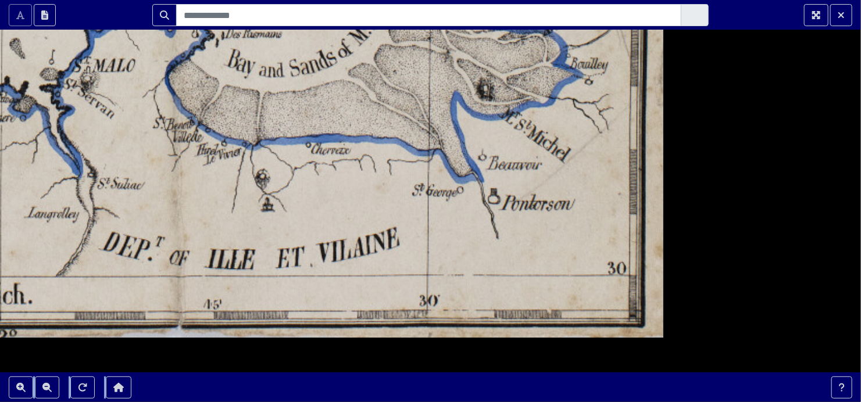
drag, startPoint x: 290, startPoint y: 276, endPoint x: 308, endPoint y: 216, distance: 63.1
click at [308, 216] on div at bounding box center [430, 201] width 861 height 402
click at [832, 15] on button "Exit Fullscreen" at bounding box center [841, 15] width 22 height 22
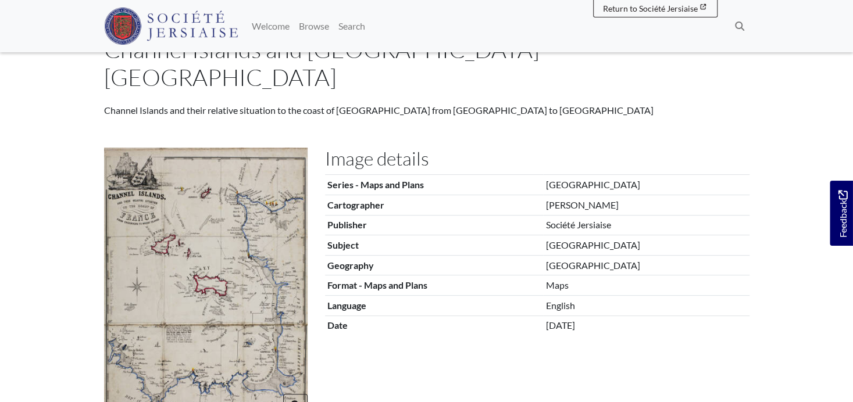
scroll to position [86, 0]
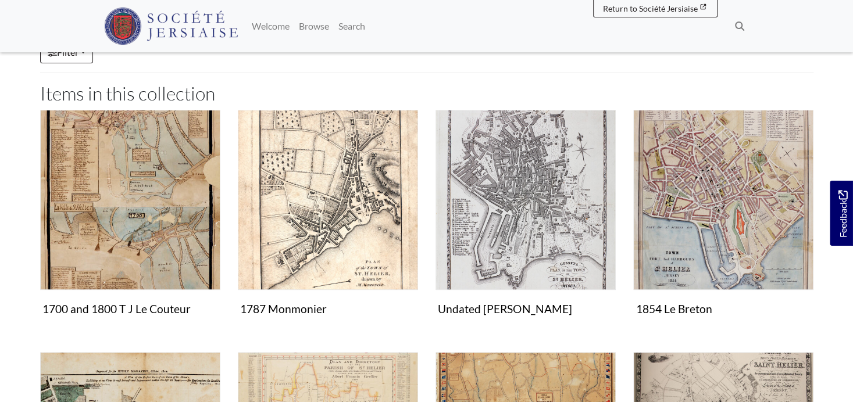
scroll to position [233, 0]
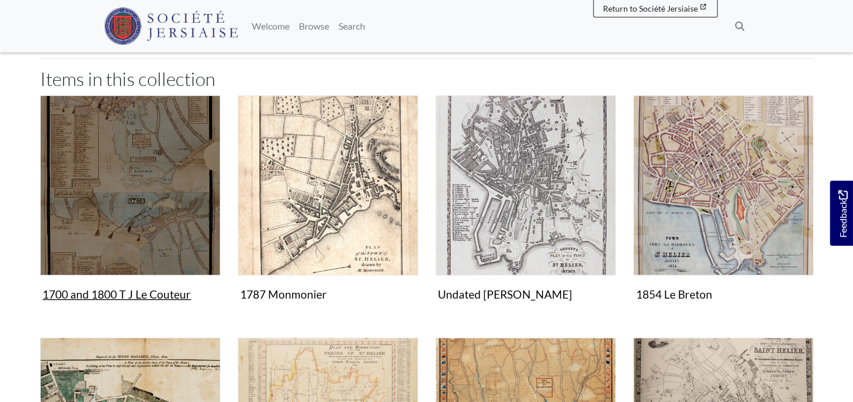
click at [112, 177] on img "Items in this Collection" at bounding box center [130, 185] width 180 height 180
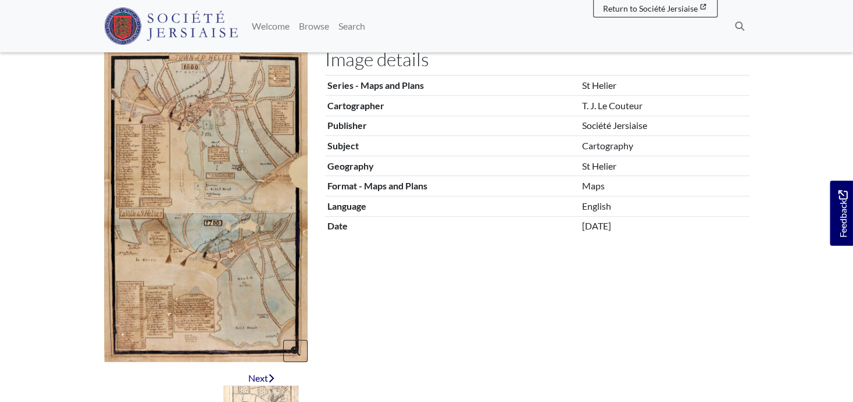
scroll to position [271, 0]
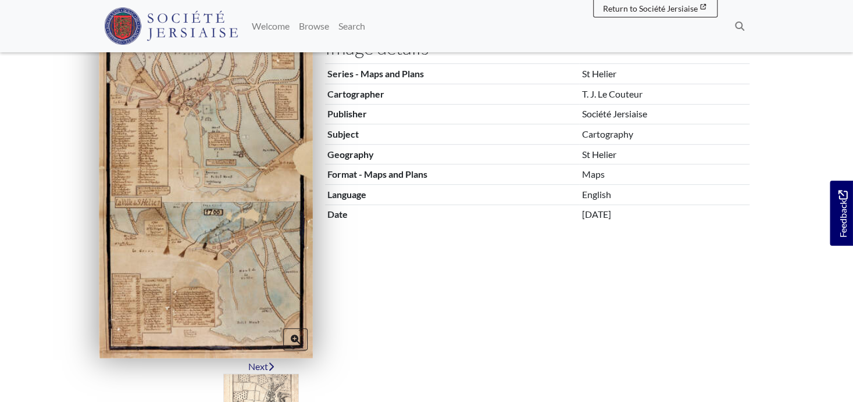
click at [214, 275] on img at bounding box center [206, 193] width 214 height 330
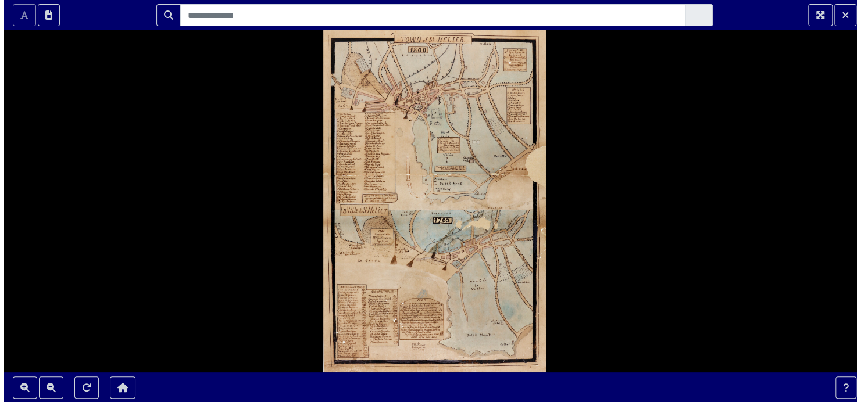
scroll to position [0, 0]
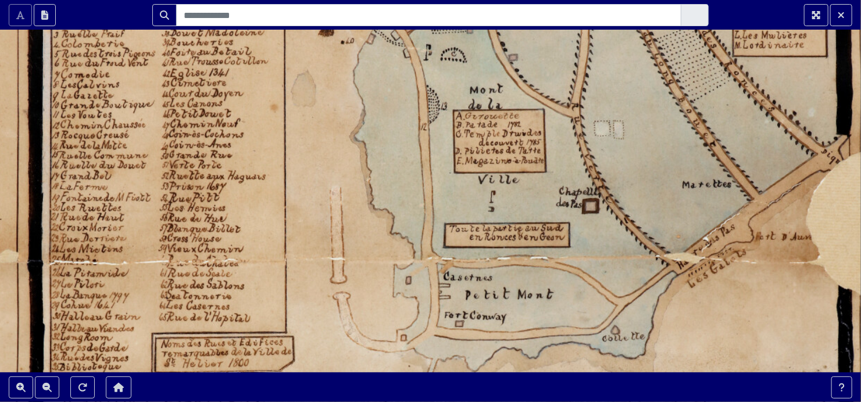
drag, startPoint x: 272, startPoint y: 84, endPoint x: 323, endPoint y: 142, distance: 77.4
click at [323, 142] on div at bounding box center [430, 201] width 861 height 402
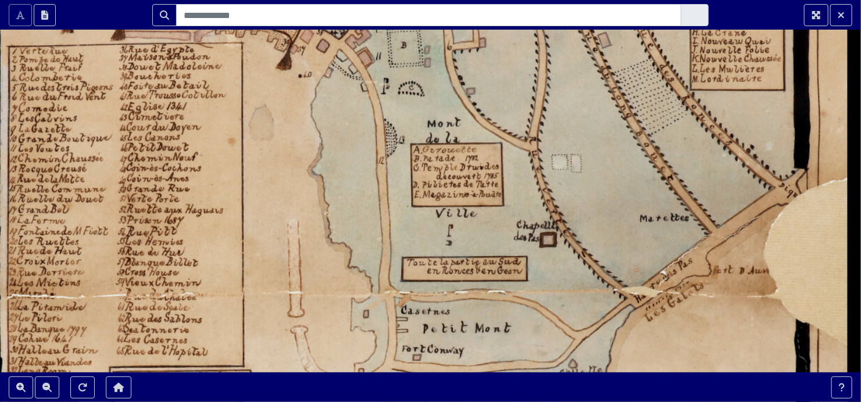
drag, startPoint x: 764, startPoint y: 300, endPoint x: 717, endPoint y: 376, distance: 89.5
click at [717, 376] on section "Scroll the mousewheel to zoom" at bounding box center [430, 201] width 861 height 402
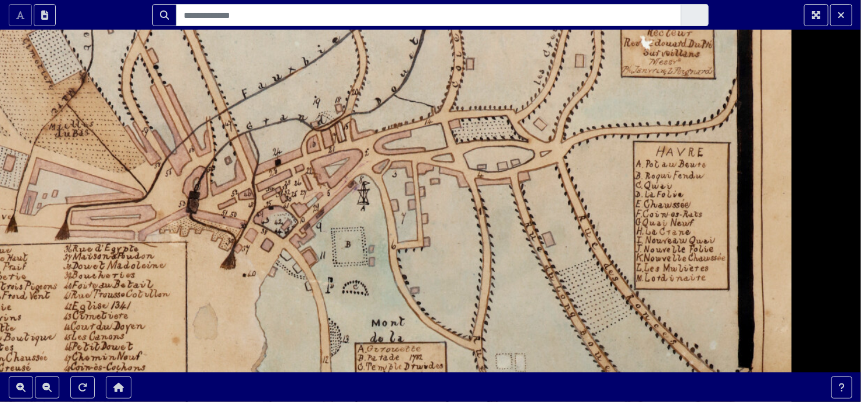
drag, startPoint x: 474, startPoint y: 171, endPoint x: 421, endPoint y: 359, distance: 194.7
click at [421, 359] on div at bounding box center [430, 201] width 861 height 402
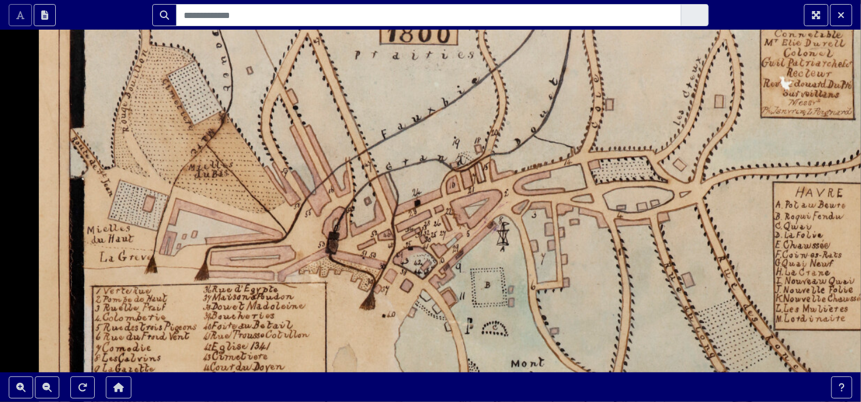
drag, startPoint x: 438, startPoint y: 178, endPoint x: 578, endPoint y: 219, distance: 145.3
click at [578, 219] on div at bounding box center [430, 201] width 861 height 402
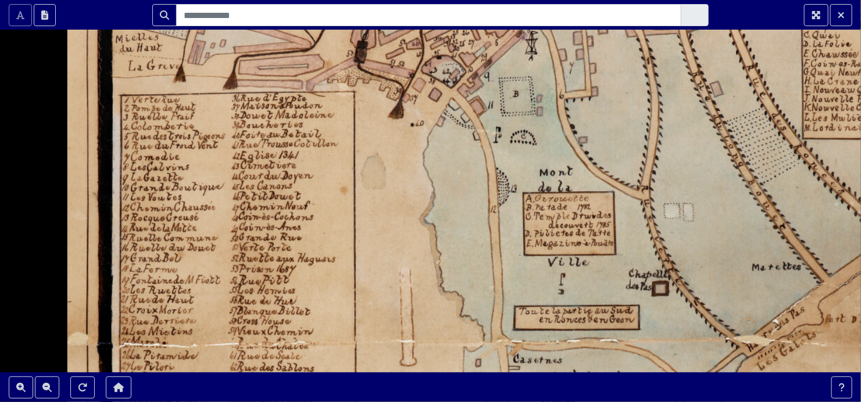
drag, startPoint x: 520, startPoint y: 352, endPoint x: 549, endPoint y: 161, distance: 193.4
click at [549, 161] on div at bounding box center [430, 201] width 861 height 402
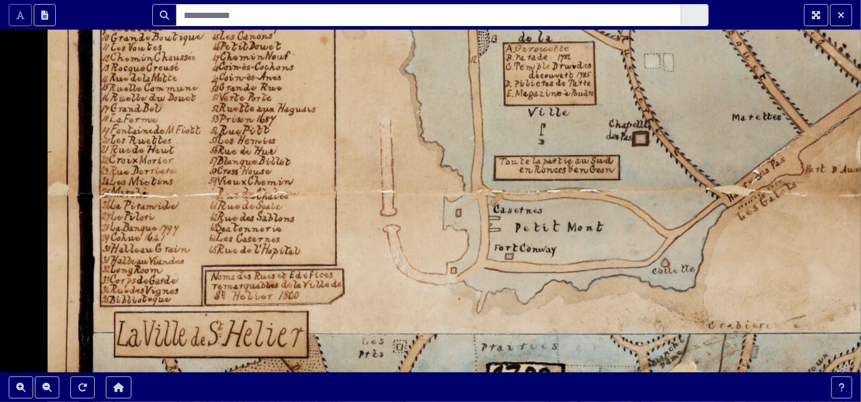
drag, startPoint x: 550, startPoint y: 313, endPoint x: 531, endPoint y: 163, distance: 151.3
click at [531, 163] on div at bounding box center [430, 201] width 861 height 402
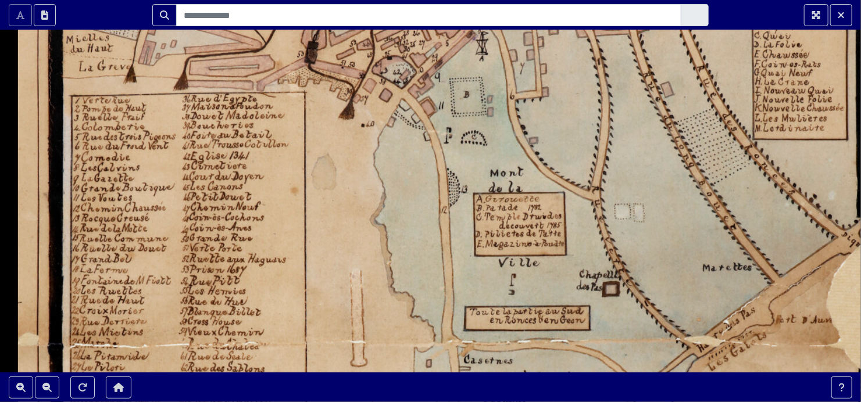
drag, startPoint x: 645, startPoint y: 191, endPoint x: 597, endPoint y: 366, distance: 181.3
click at [612, 383] on section "Scroll the mousewheel to zoom" at bounding box center [430, 201] width 861 height 402
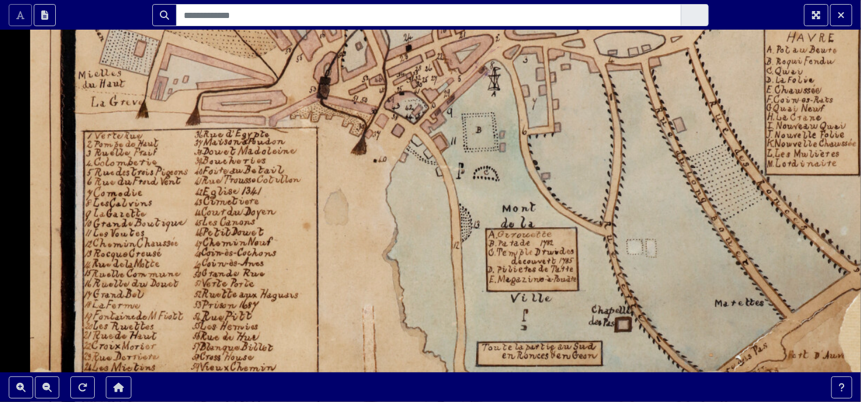
drag, startPoint x: 571, startPoint y: 190, endPoint x: 583, endPoint y: 226, distance: 37.5
click at [583, 226] on div at bounding box center [430, 201] width 861 height 402
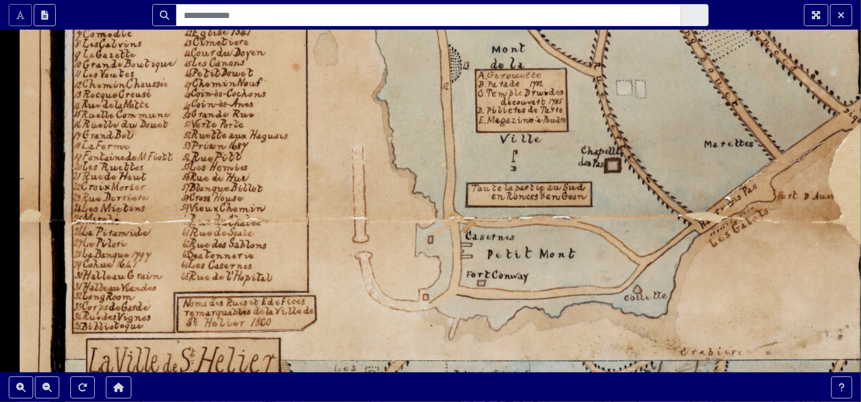
drag, startPoint x: 559, startPoint y: 333, endPoint x: 549, endPoint y: 173, distance: 159.6
click at [549, 173] on div at bounding box center [430, 201] width 861 height 402
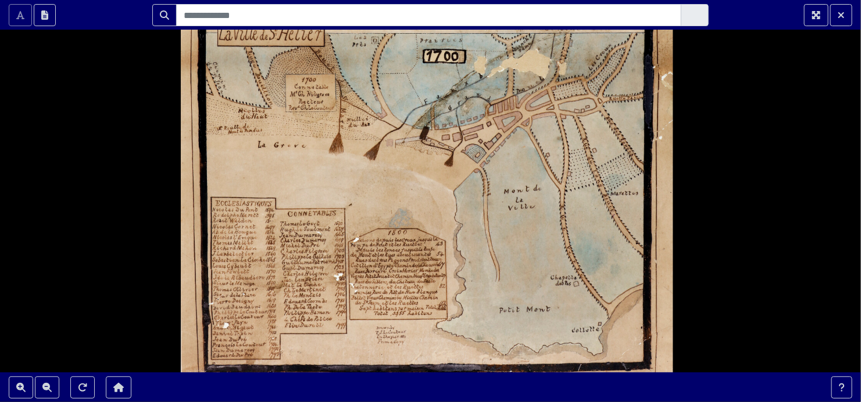
drag, startPoint x: 460, startPoint y: 339, endPoint x: 402, endPoint y: 83, distance: 262.9
click at [402, 83] on div at bounding box center [430, 201] width 861 height 402
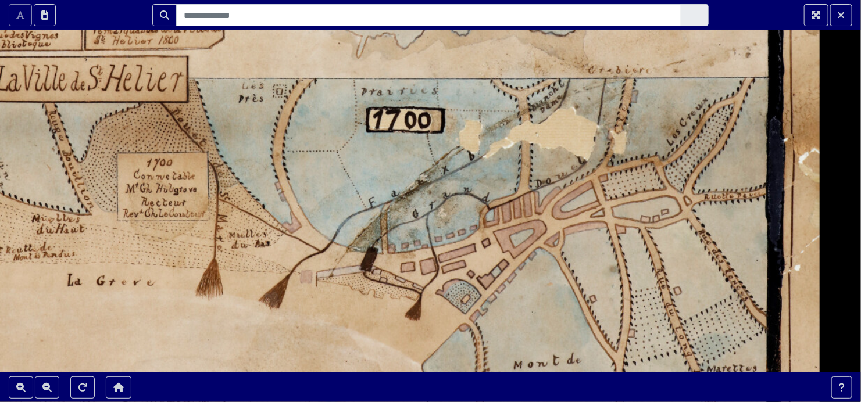
drag, startPoint x: 438, startPoint y: 186, endPoint x: 419, endPoint y: 360, distance: 175.4
click at [419, 360] on div at bounding box center [430, 201] width 861 height 402
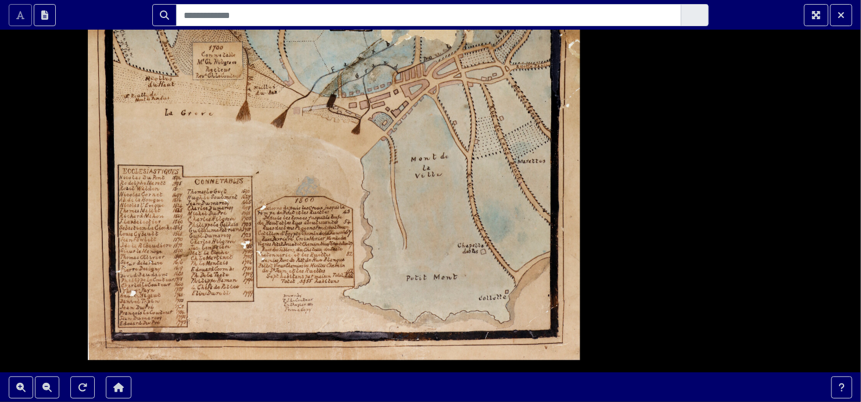
drag, startPoint x: 559, startPoint y: 334, endPoint x: 442, endPoint y: 154, distance: 214.4
click at [442, 154] on div at bounding box center [430, 201] width 861 height 402
click at [841, 13] on icon "Exit Fullscreen" at bounding box center [841, 14] width 7 height 9
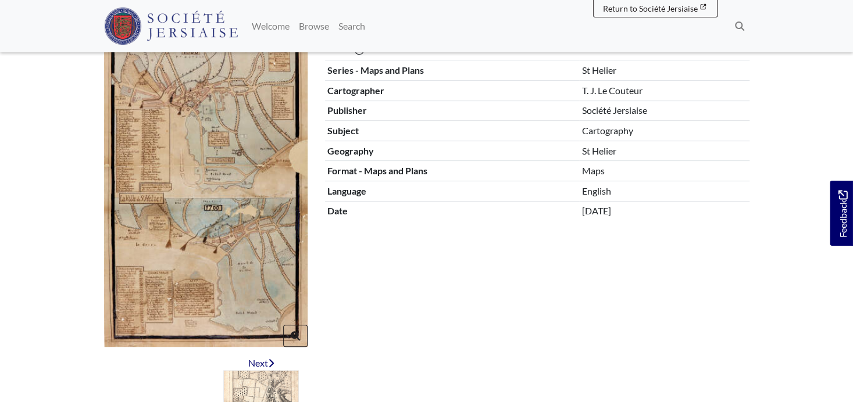
scroll to position [347, 0]
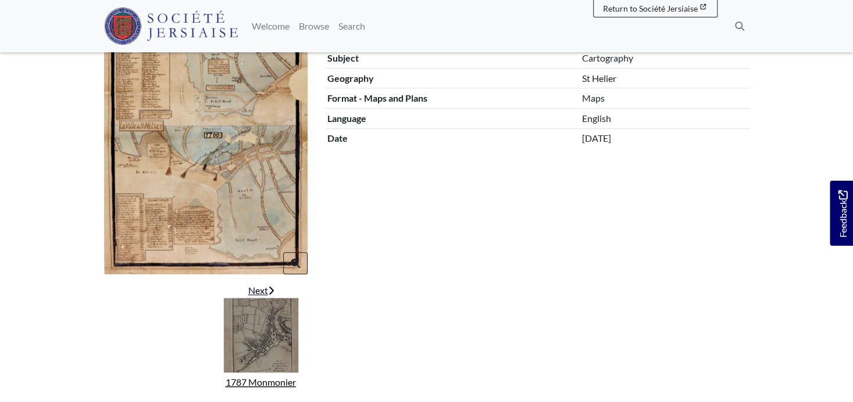
click at [264, 338] on img "Next item" at bounding box center [261, 336] width 76 height 76
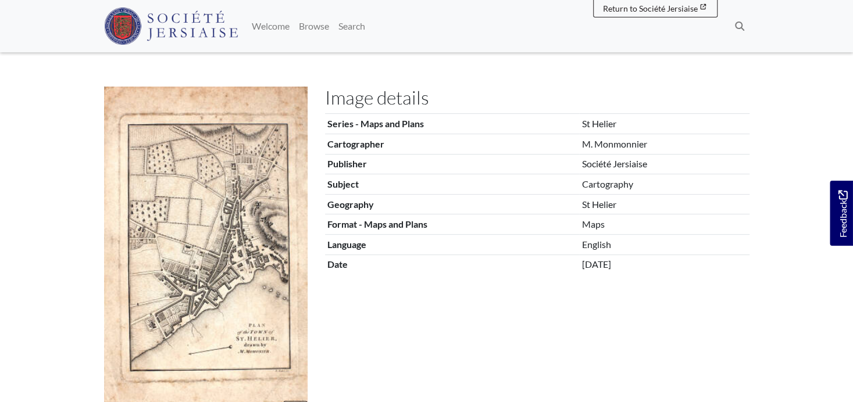
scroll to position [194, 0]
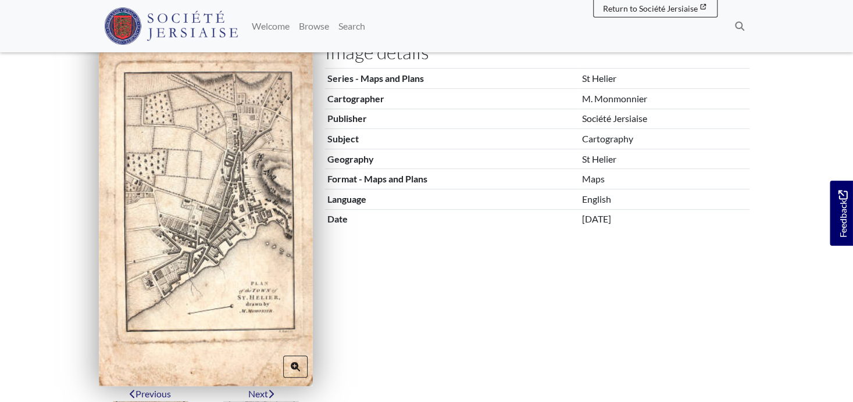
click at [178, 190] on img at bounding box center [206, 209] width 214 height 353
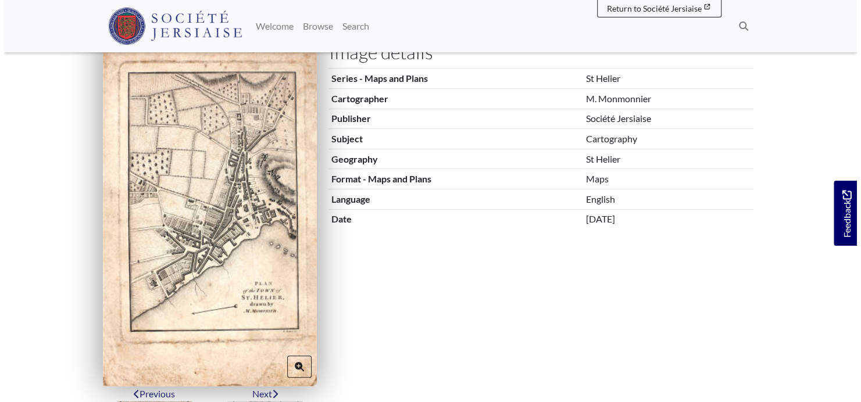
scroll to position [0, 0]
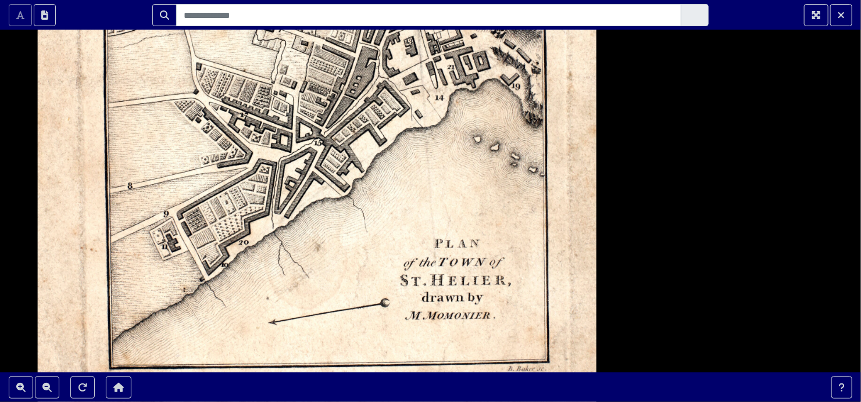
drag, startPoint x: 572, startPoint y: 304, endPoint x: 473, endPoint y: 162, distance: 173.7
click at [473, 162] on div at bounding box center [430, 201] width 861 height 402
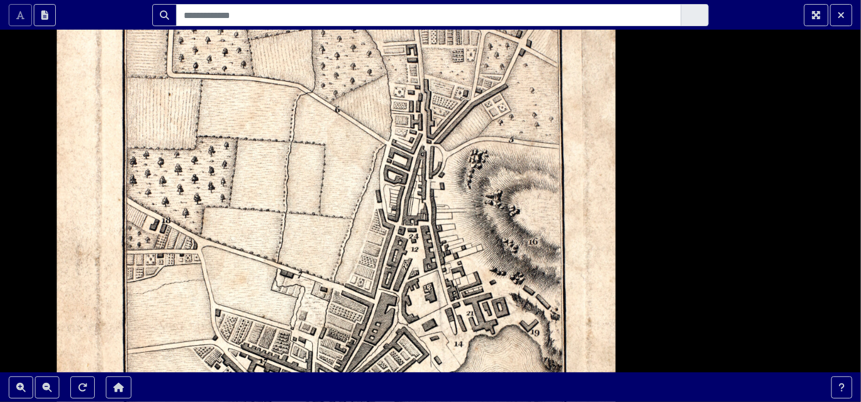
drag, startPoint x: 350, startPoint y: 100, endPoint x: 369, endPoint y: 334, distance: 235.0
click at [369, 348] on div at bounding box center [430, 201] width 861 height 402
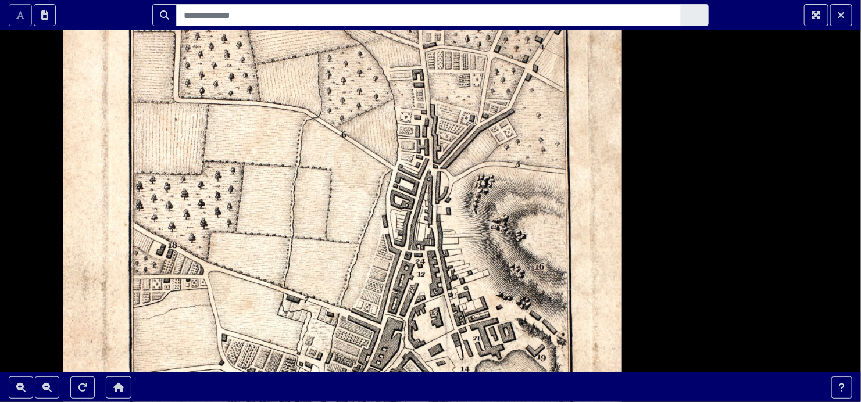
drag, startPoint x: 362, startPoint y: 106, endPoint x: 369, endPoint y: 128, distance: 23.0
click at [369, 128] on div at bounding box center [430, 201] width 861 height 402
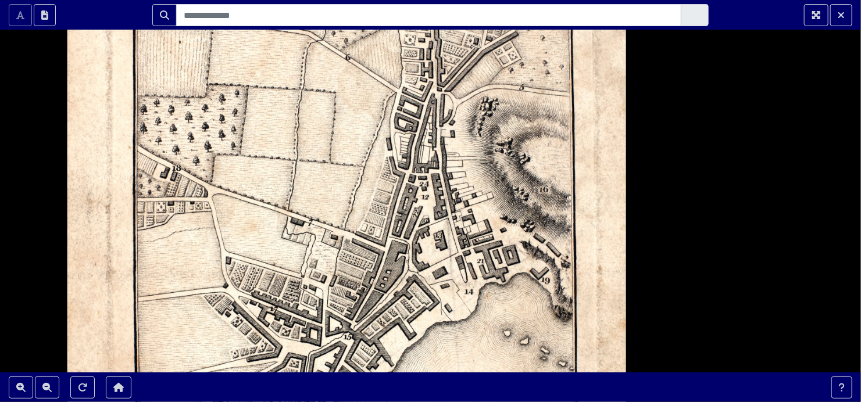
drag, startPoint x: 451, startPoint y: 356, endPoint x: 441, endPoint y: 235, distance: 121.3
click at [442, 234] on div at bounding box center [430, 201] width 861 height 402
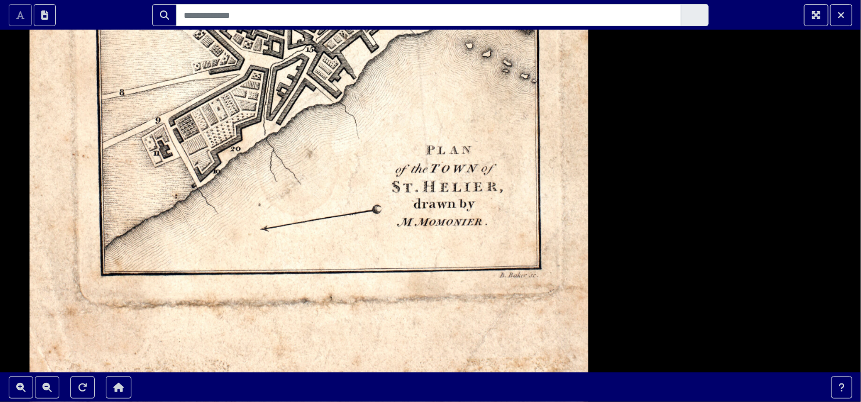
drag, startPoint x: 438, startPoint y: 334, endPoint x: 410, endPoint y: 114, distance: 221.4
click at [410, 114] on div at bounding box center [430, 201] width 861 height 402
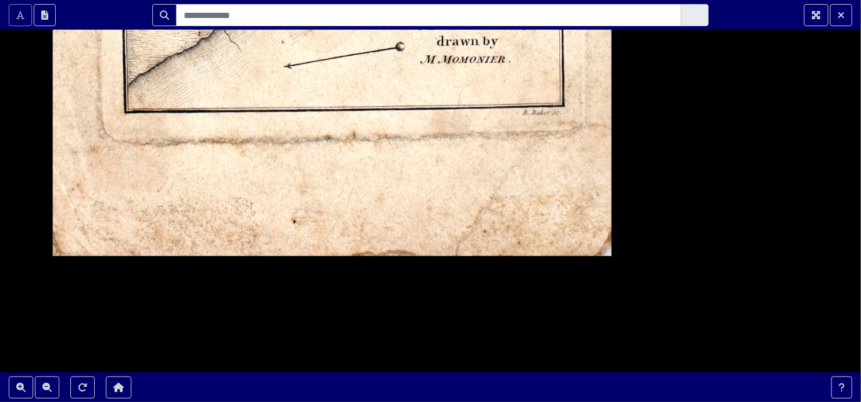
drag, startPoint x: 402, startPoint y: 232, endPoint x: 419, endPoint y: 44, distance: 189.0
click at [420, 45] on div at bounding box center [430, 201] width 861 height 402
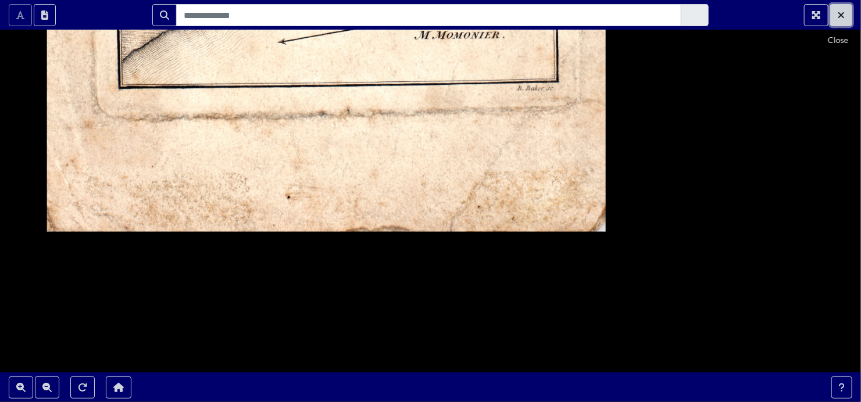
click at [838, 12] on icon "Exit Fullscreen" at bounding box center [841, 14] width 7 height 9
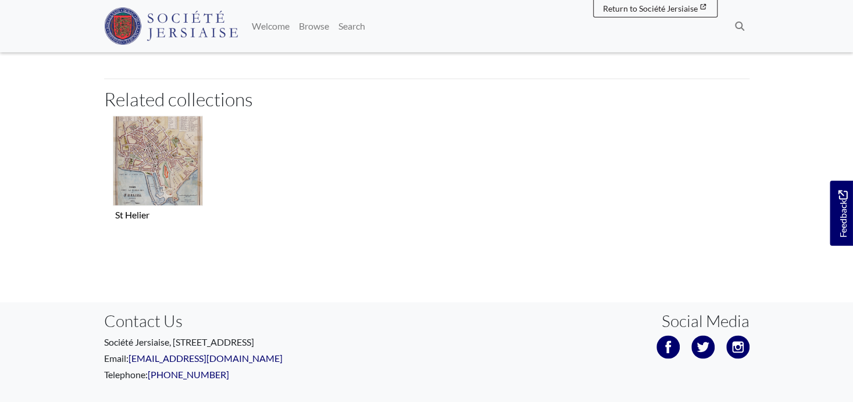
scroll to position [699, 0]
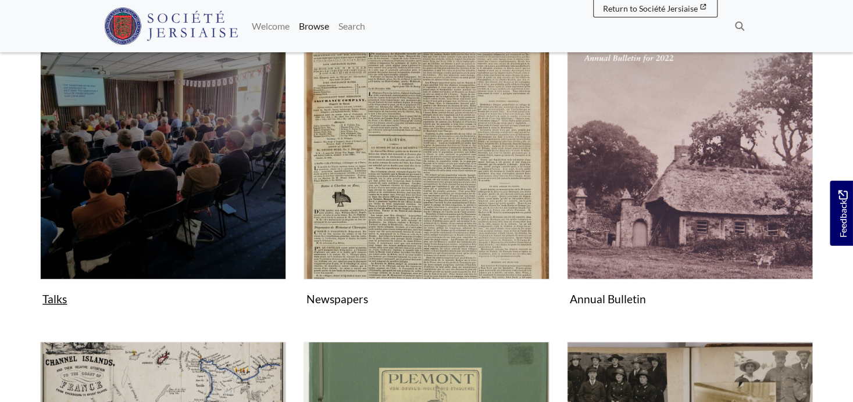
scroll to position [233, 0]
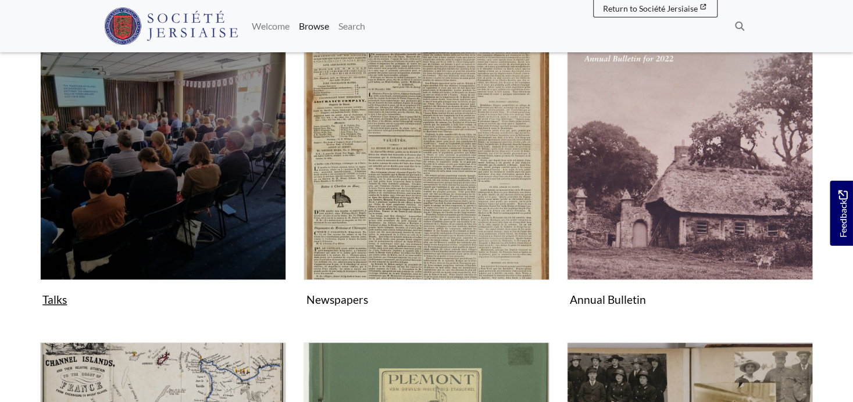
click at [198, 230] on img "Subcollection" at bounding box center [163, 157] width 246 height 246
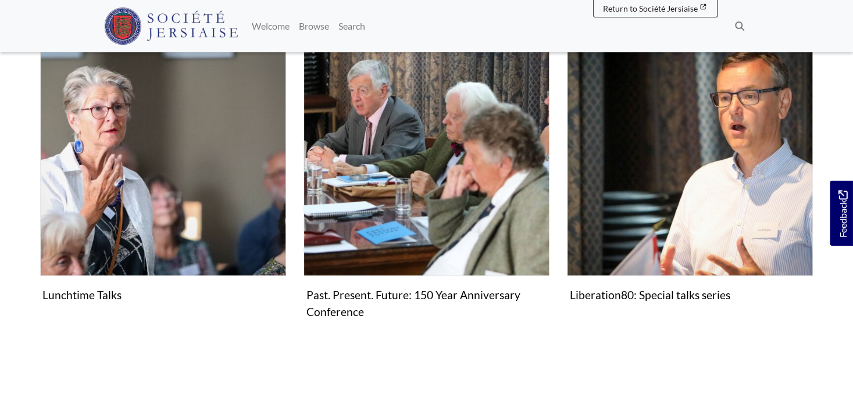
scroll to position [233, 0]
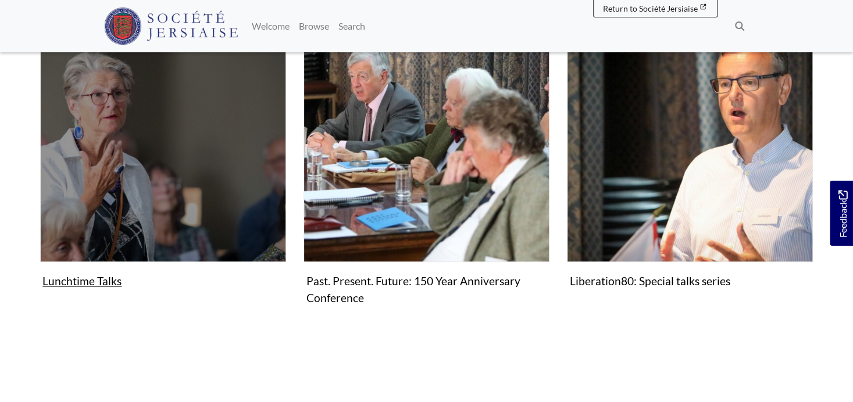
click at [91, 293] on figure "Lunchtime Talks Collection" at bounding box center [163, 154] width 246 height 277
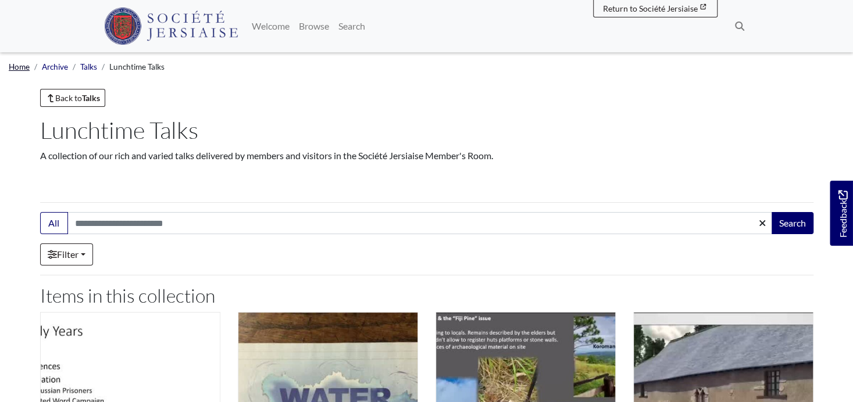
click at [23, 67] on link "Home" at bounding box center [19, 66] width 21 height 9
